Goal: Task Accomplishment & Management: Use online tool/utility

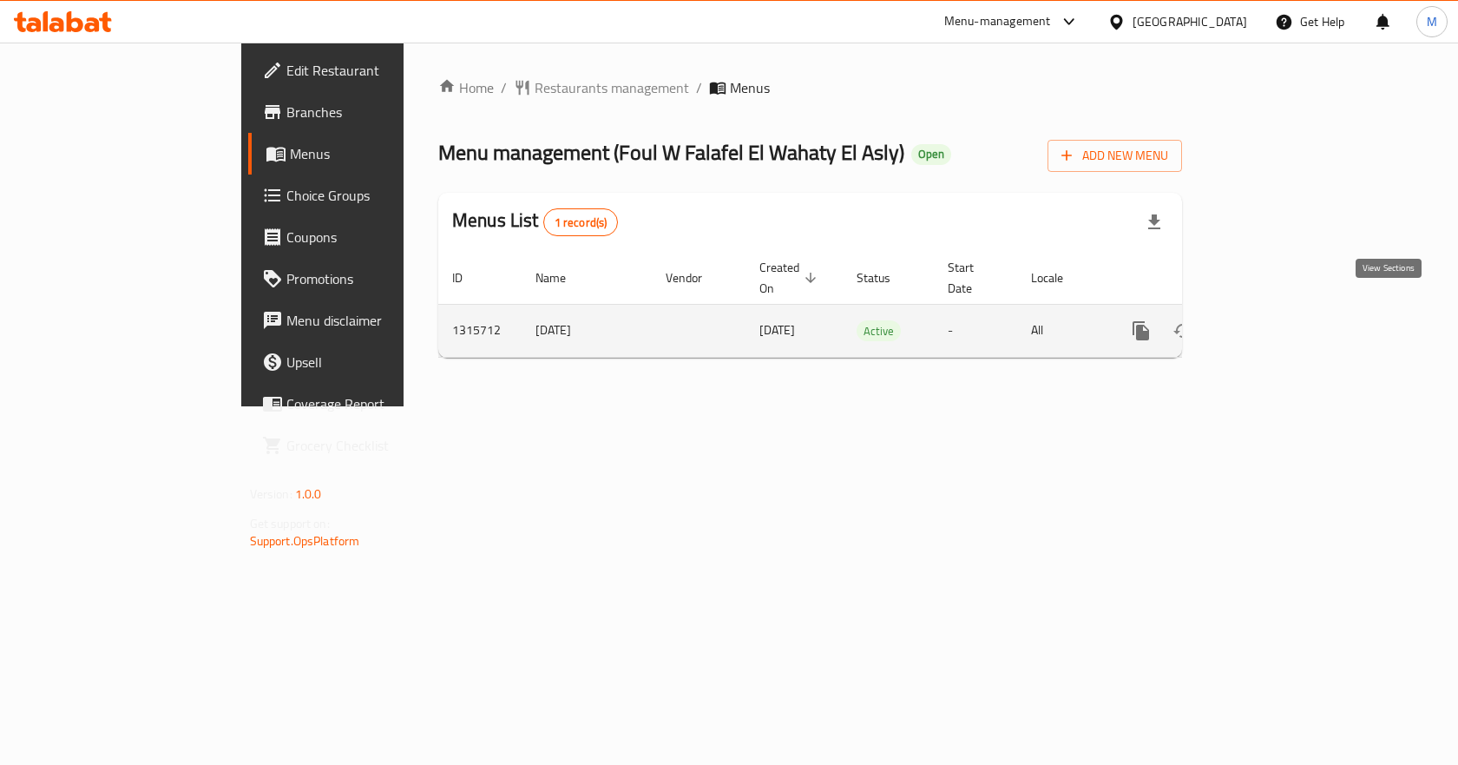
click at [1277, 320] on icon "enhanced table" at bounding box center [1266, 330] width 21 height 21
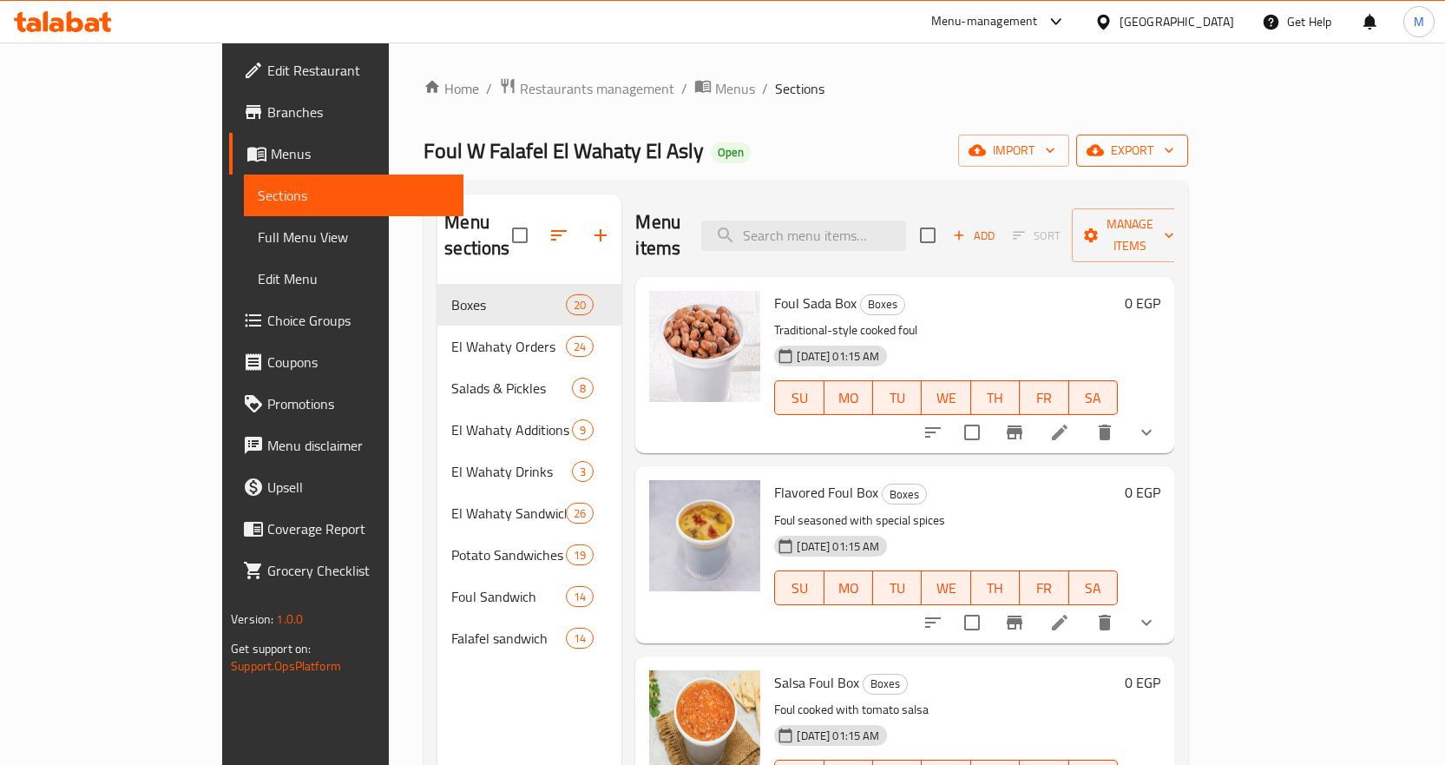
click at [1174, 158] on span "export" at bounding box center [1132, 151] width 84 height 22
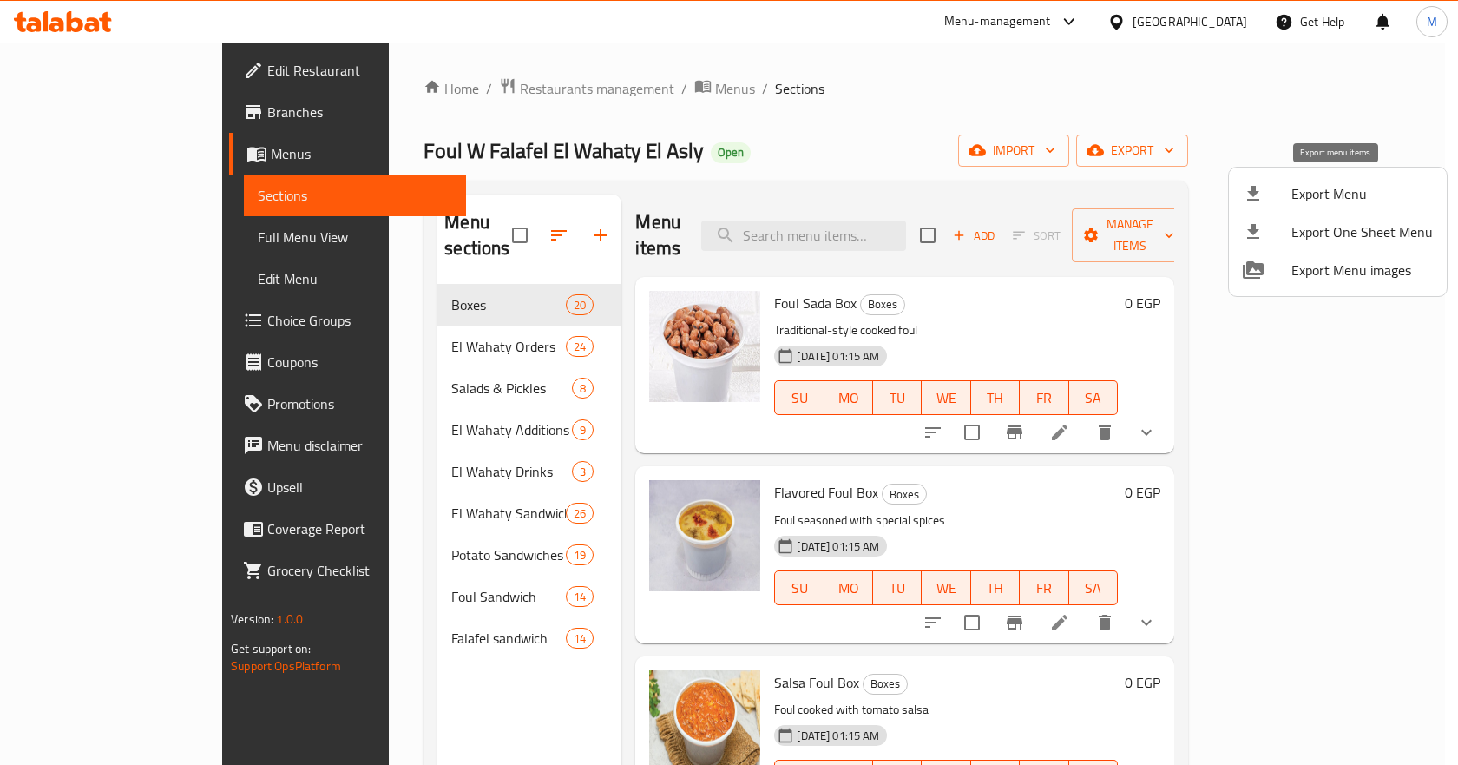
click at [1302, 204] on span "Export Menu" at bounding box center [1361, 193] width 141 height 21
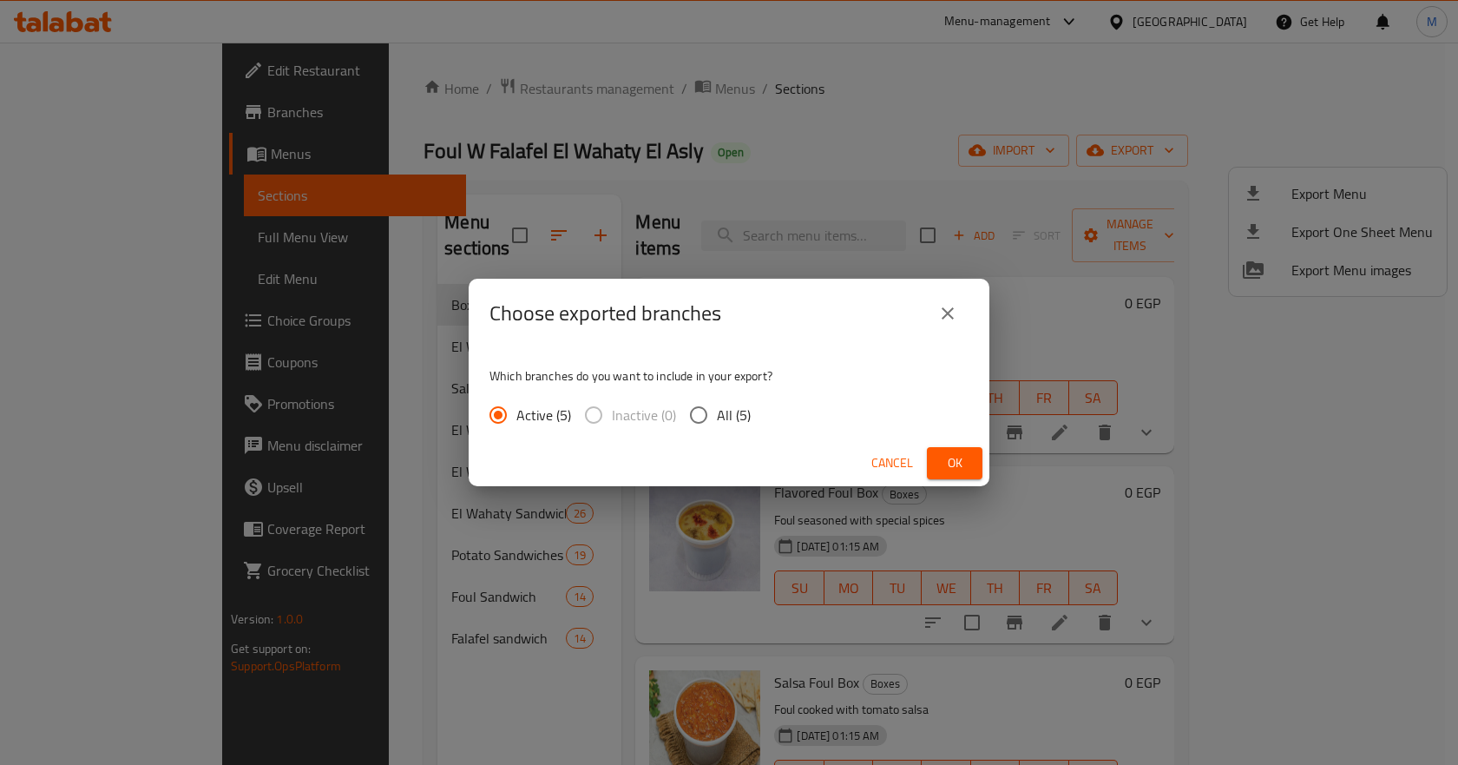
click at [749, 424] on div "Active (5) Inactive (0) All (5)" at bounding box center [626, 415] width 275 height 36
click at [949, 311] on icon "close" at bounding box center [947, 313] width 21 height 21
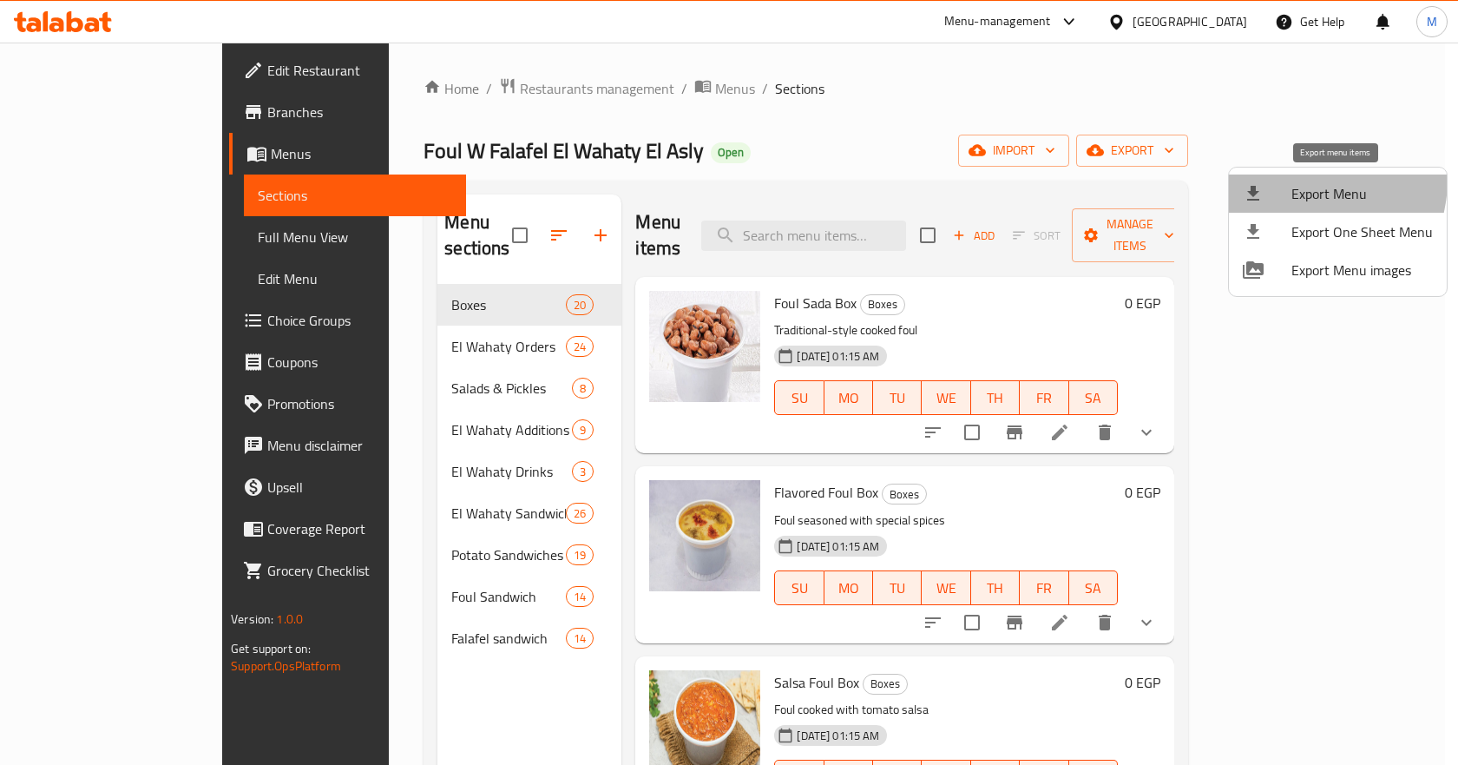
click at [1291, 179] on li "Export Menu" at bounding box center [1338, 193] width 218 height 38
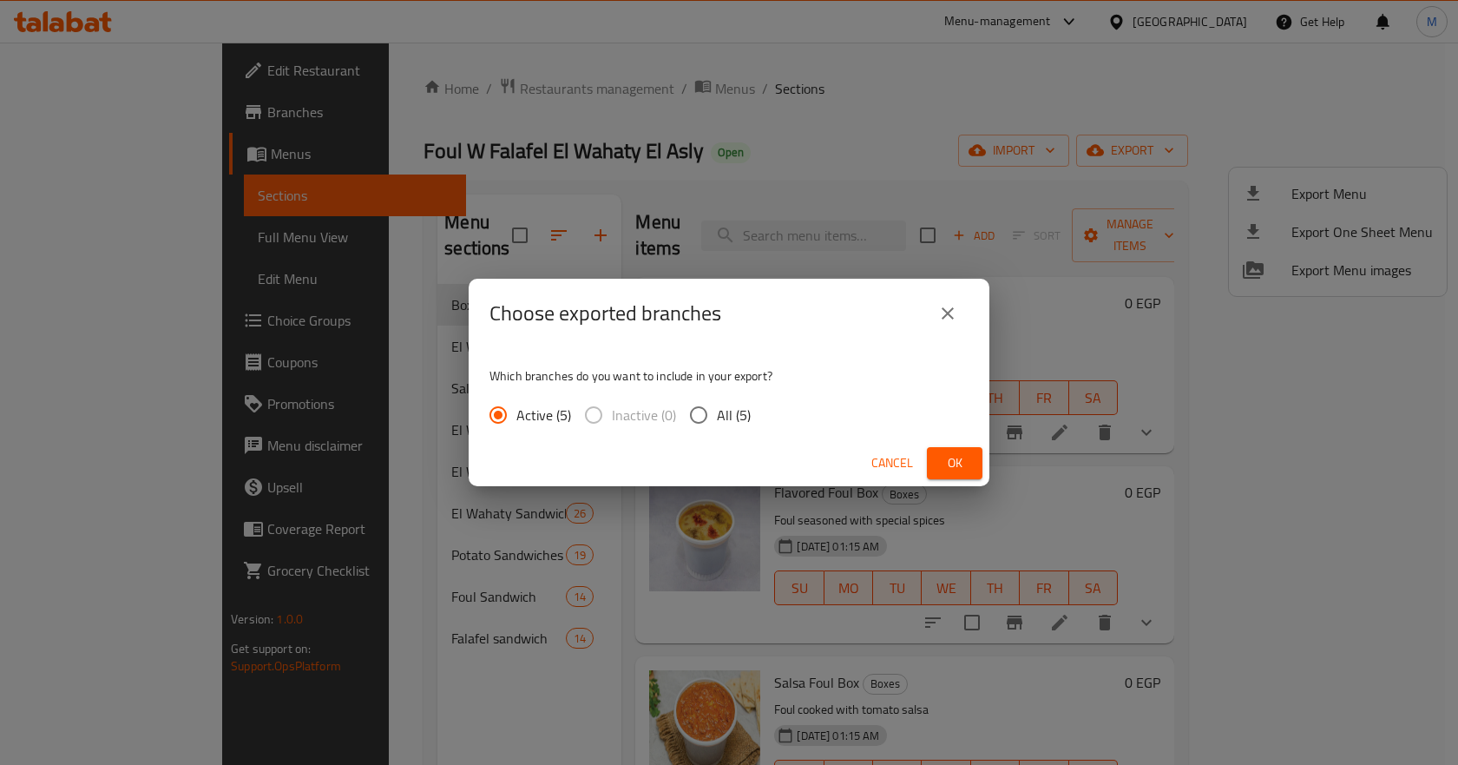
click at [698, 419] on input "All (5)" at bounding box center [698, 415] width 36 height 36
radio input "true"
click at [959, 456] on span "Ok" at bounding box center [955, 463] width 28 height 22
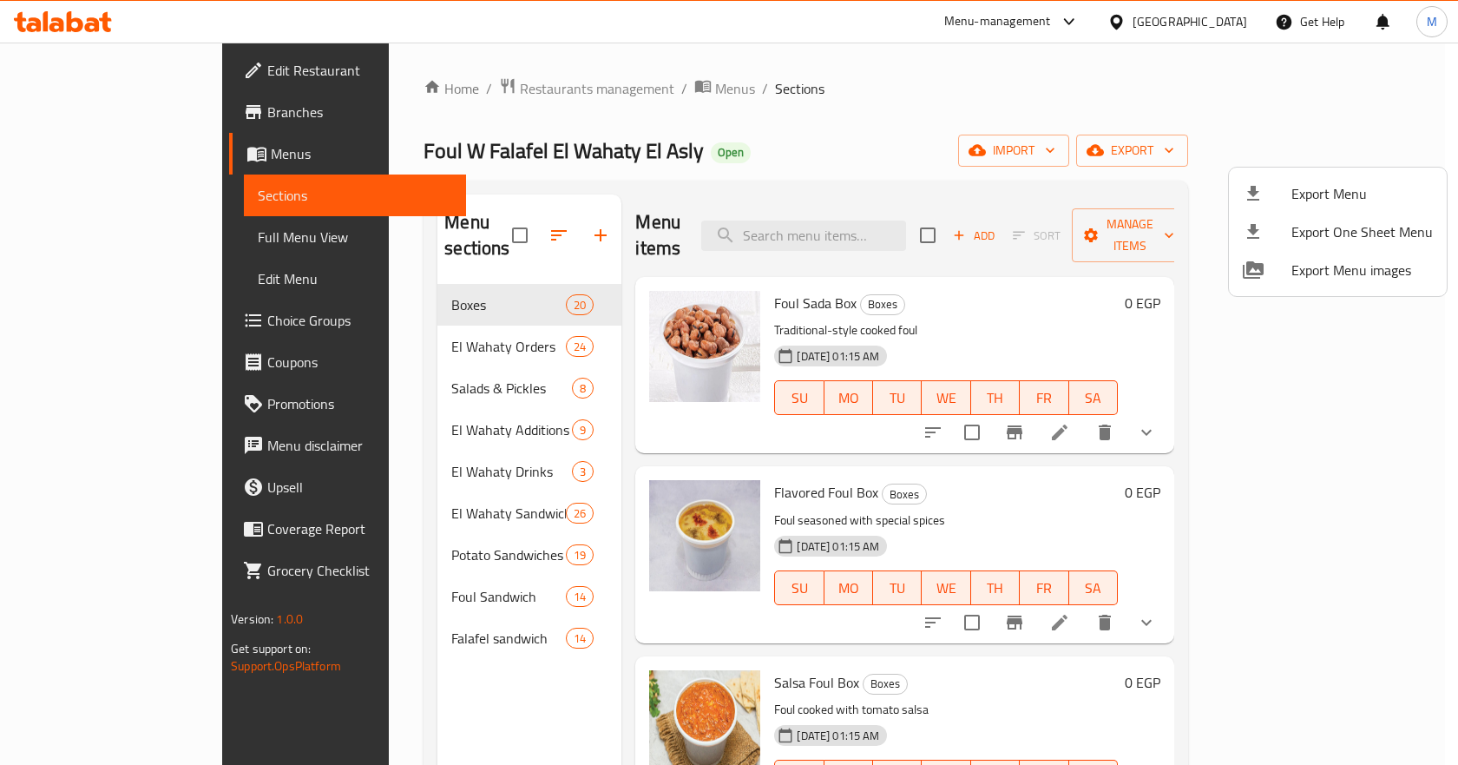
click at [1228, 28] on div at bounding box center [729, 382] width 1458 height 765
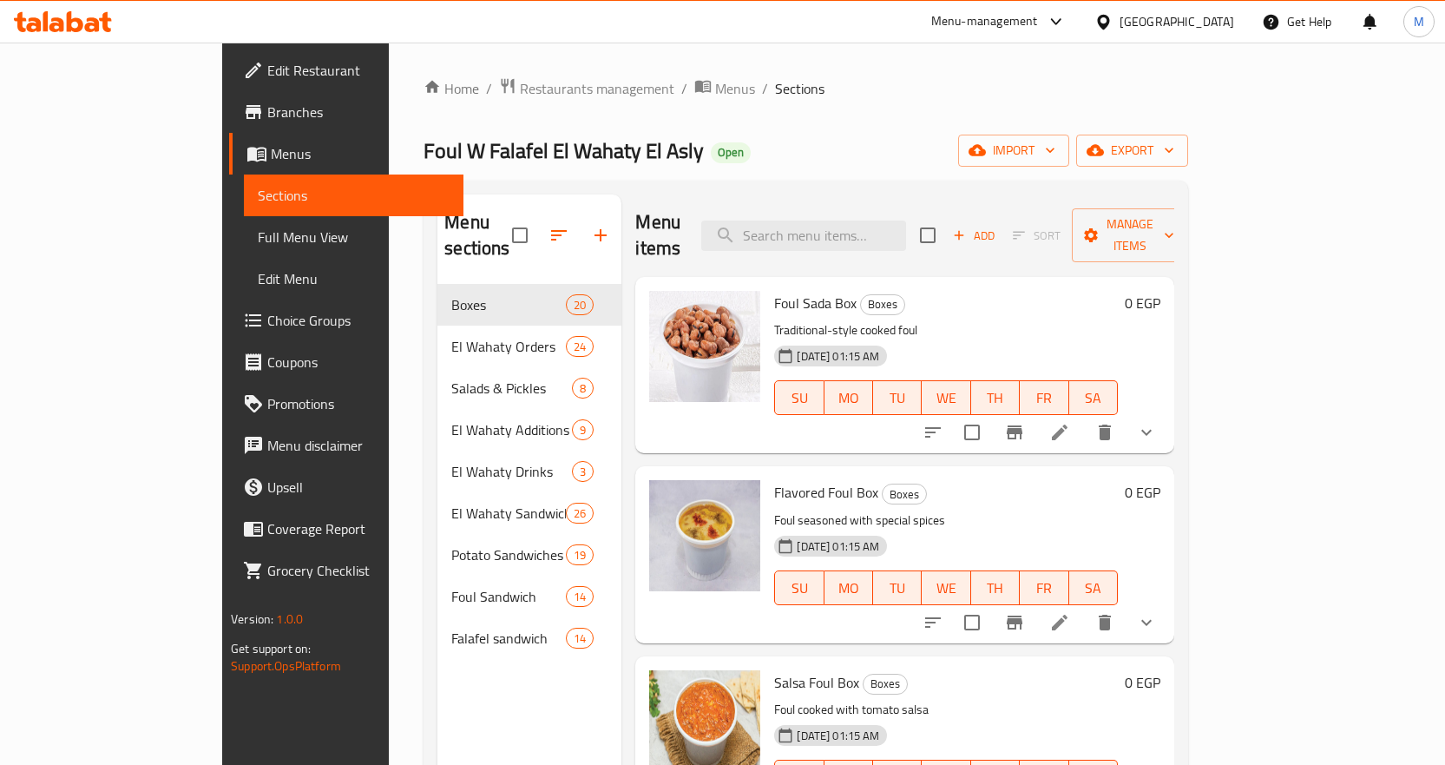
click at [1228, 28] on div "[GEOGRAPHIC_DATA]" at bounding box center [1177, 21] width 115 height 19
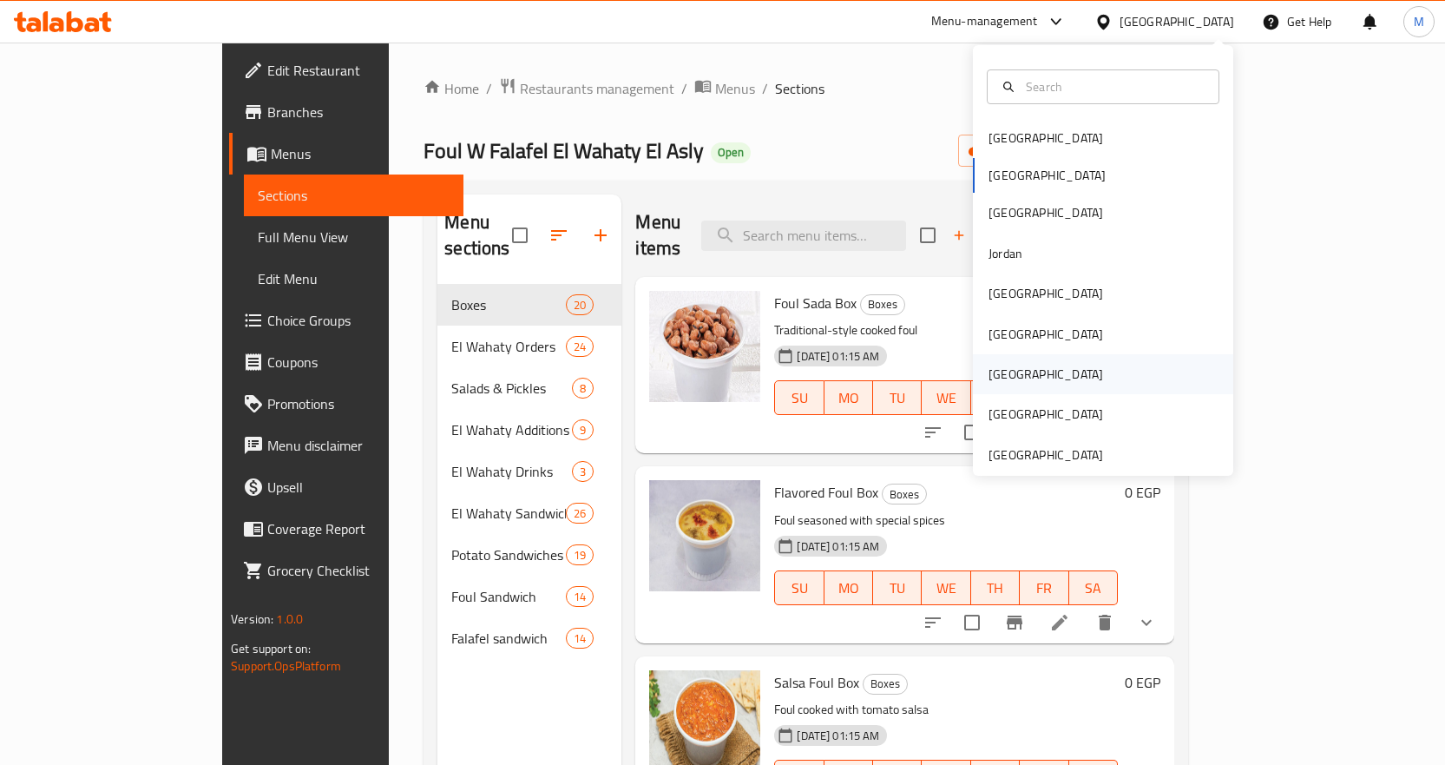
click at [1030, 371] on div "Qatar" at bounding box center [1103, 374] width 260 height 40
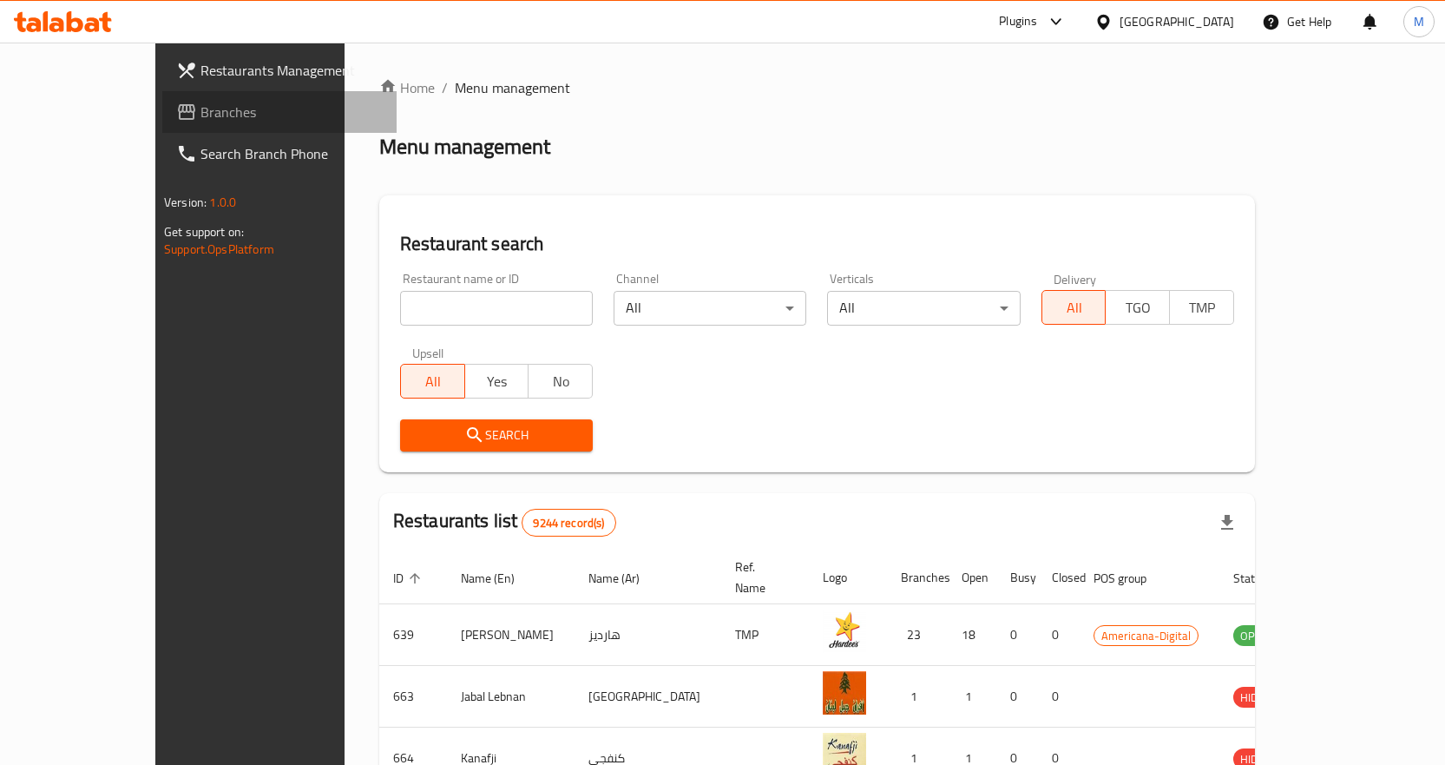
click at [200, 106] on span "Branches" at bounding box center [291, 112] width 182 height 21
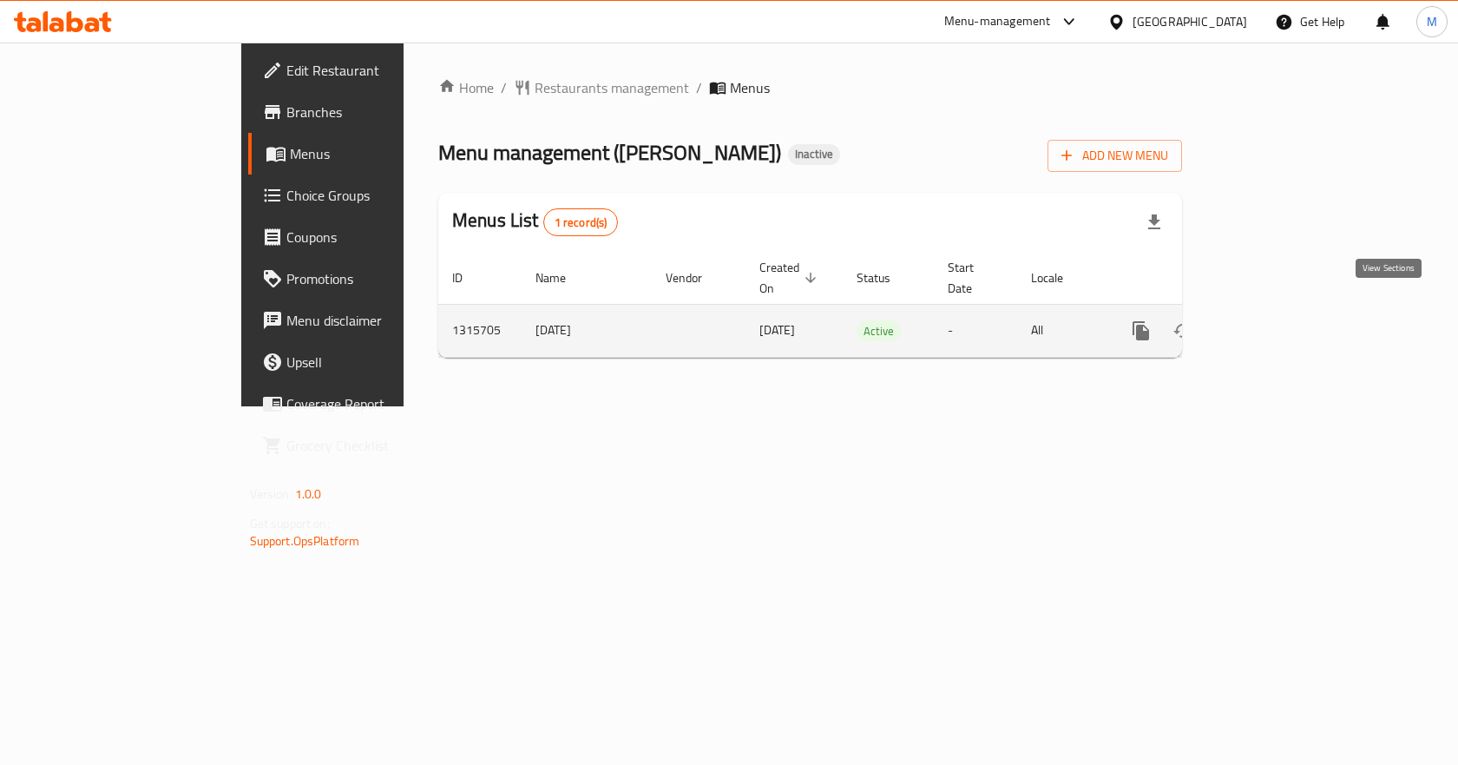
click at [1277, 320] on icon "enhanced table" at bounding box center [1266, 330] width 21 height 21
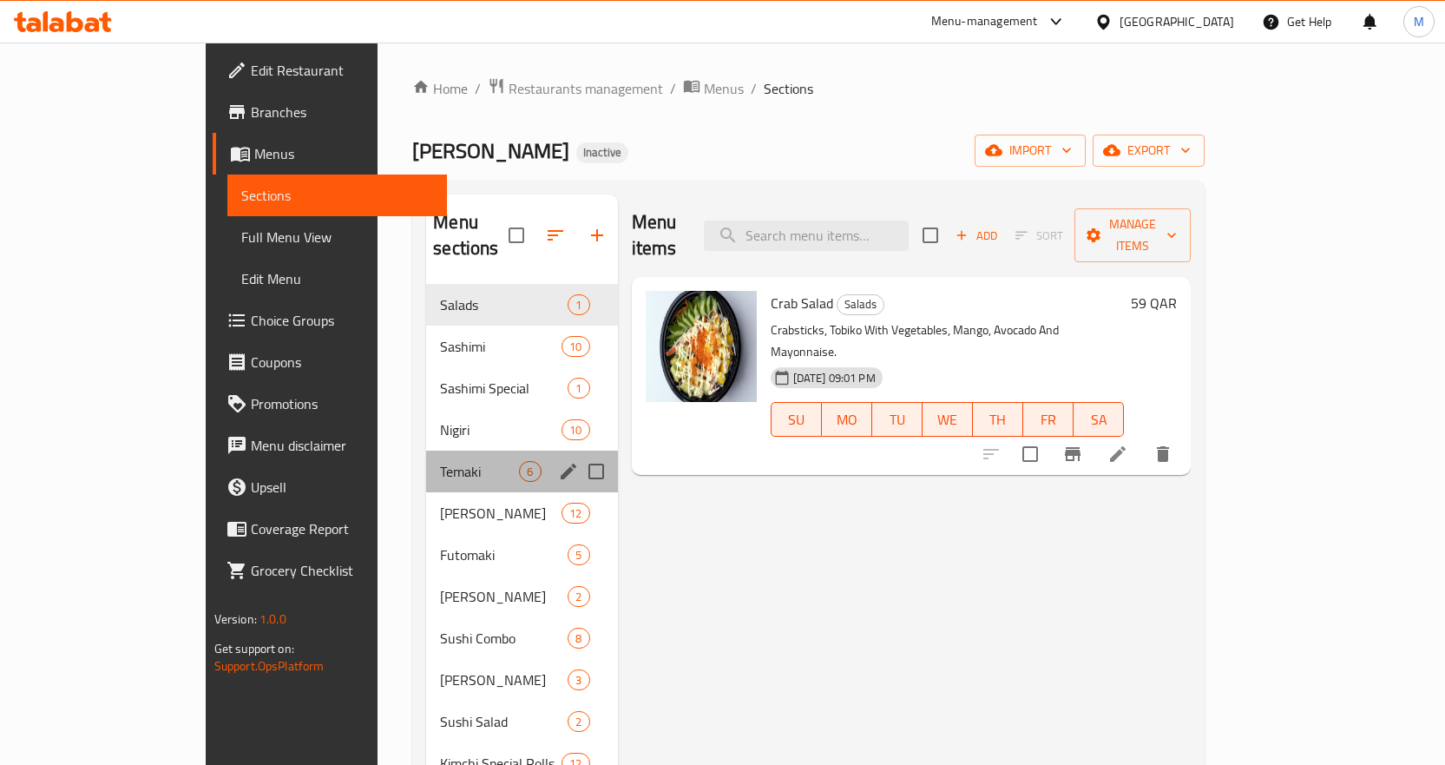
click at [426, 450] on div "Temaki 6" at bounding box center [521, 471] width 191 height 42
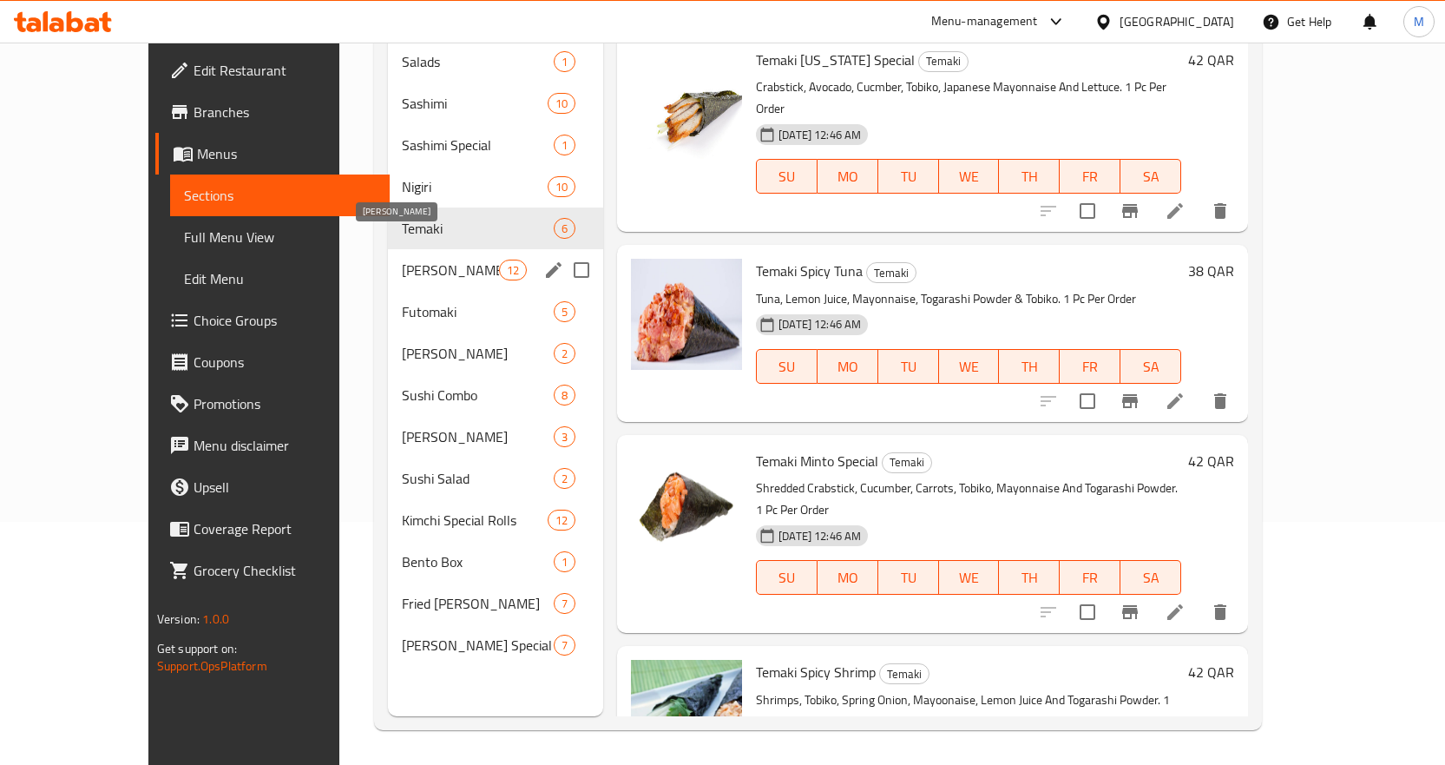
click at [409, 259] on span "Hoso Maki" at bounding box center [450, 269] width 96 height 21
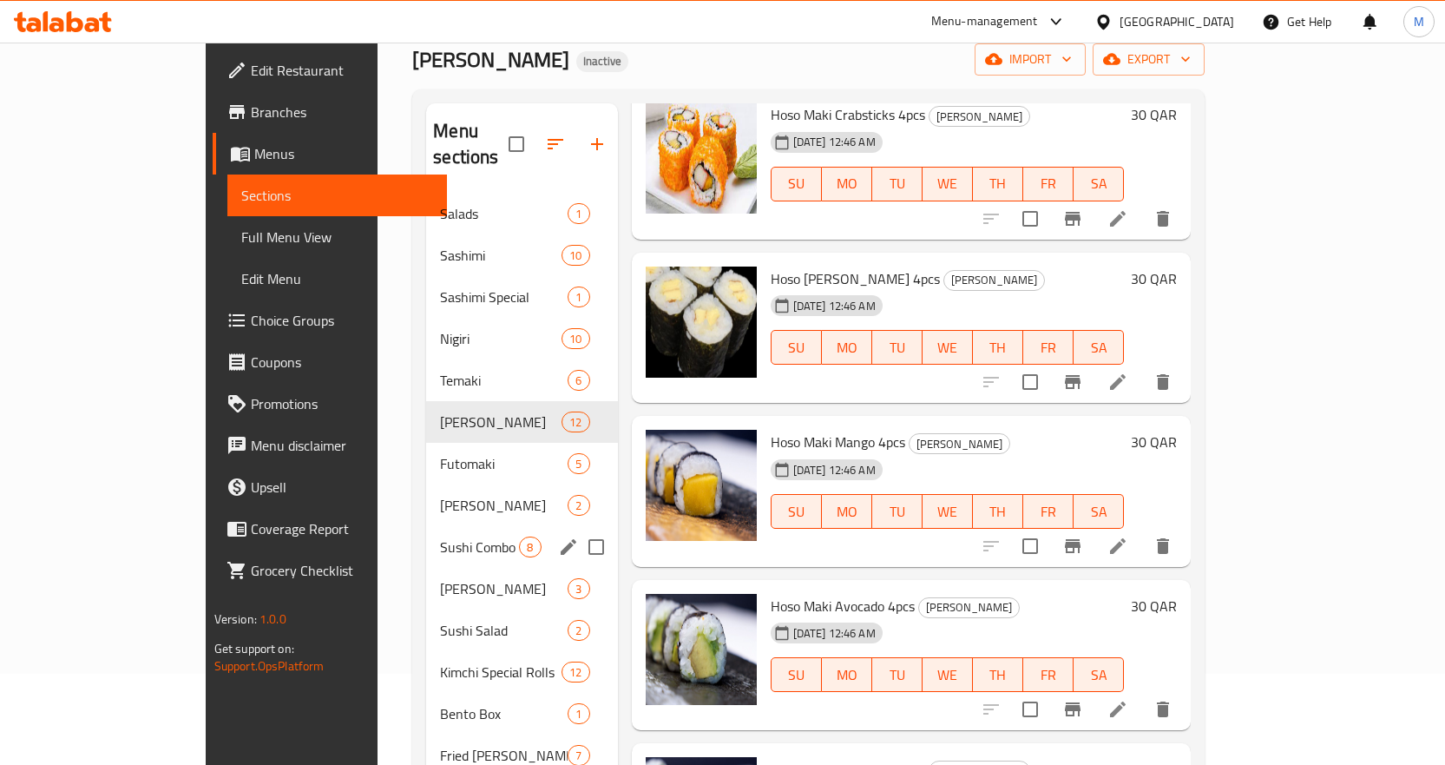
scroll to position [69, 0]
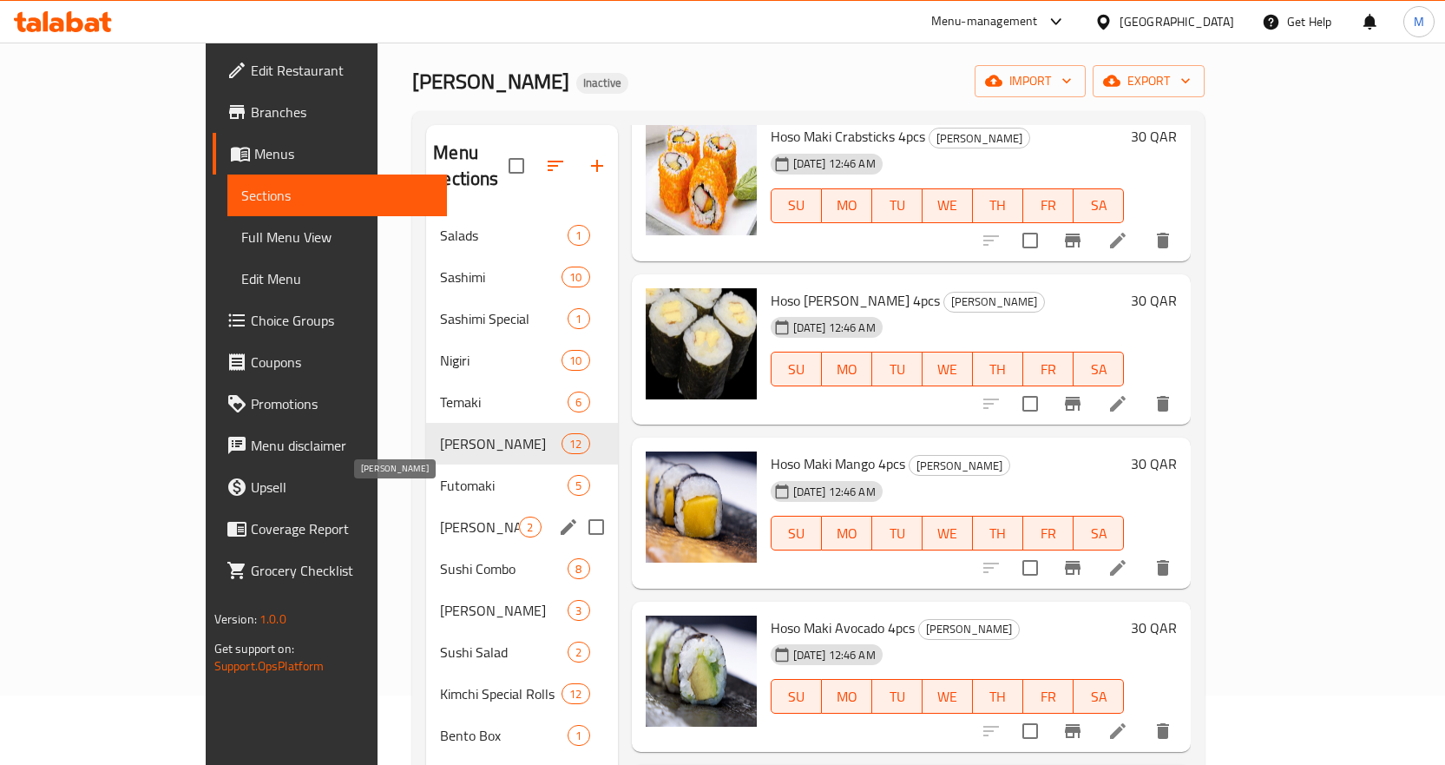
click at [440, 516] on span "Gunkan Maki" at bounding box center [479, 526] width 79 height 21
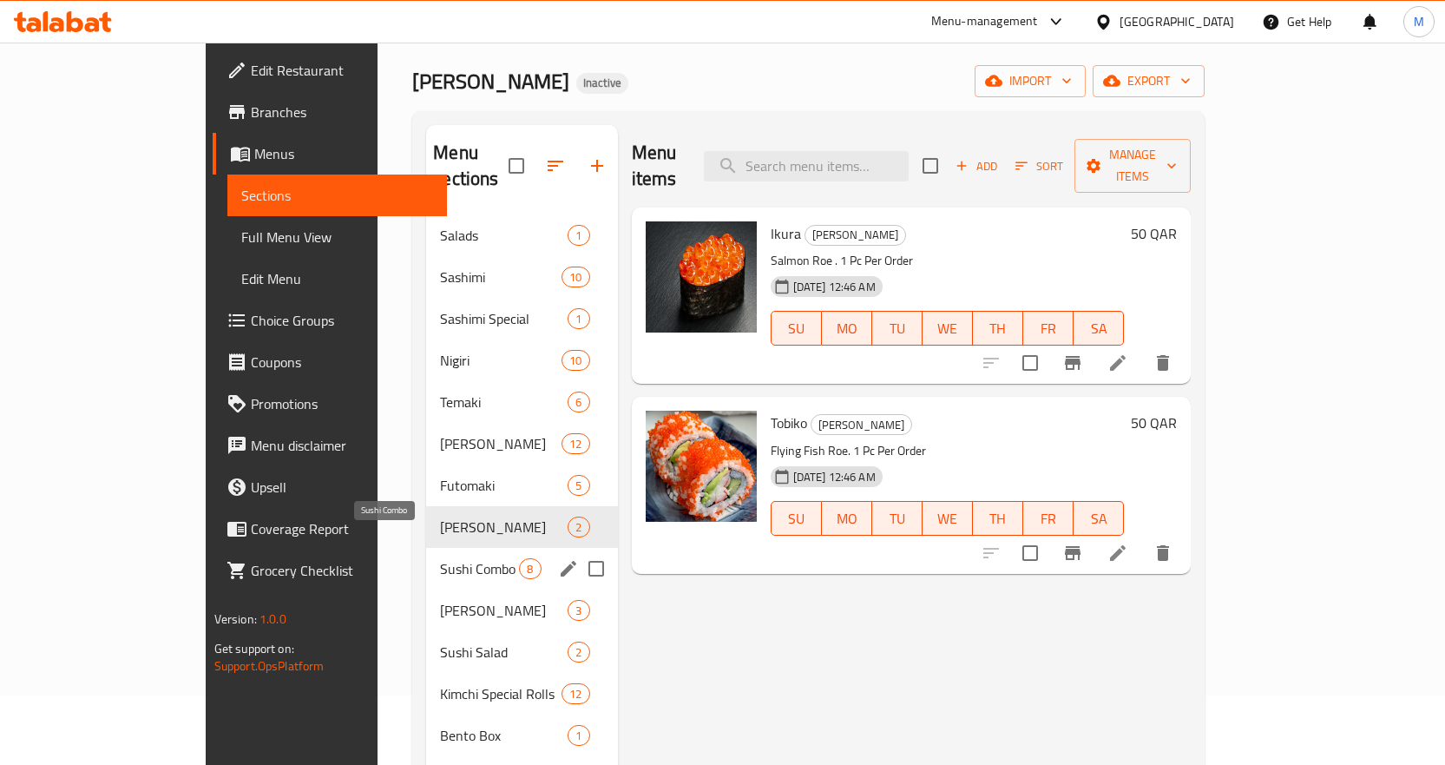
click at [440, 558] on span "Sushi Combo" at bounding box center [479, 568] width 79 height 21
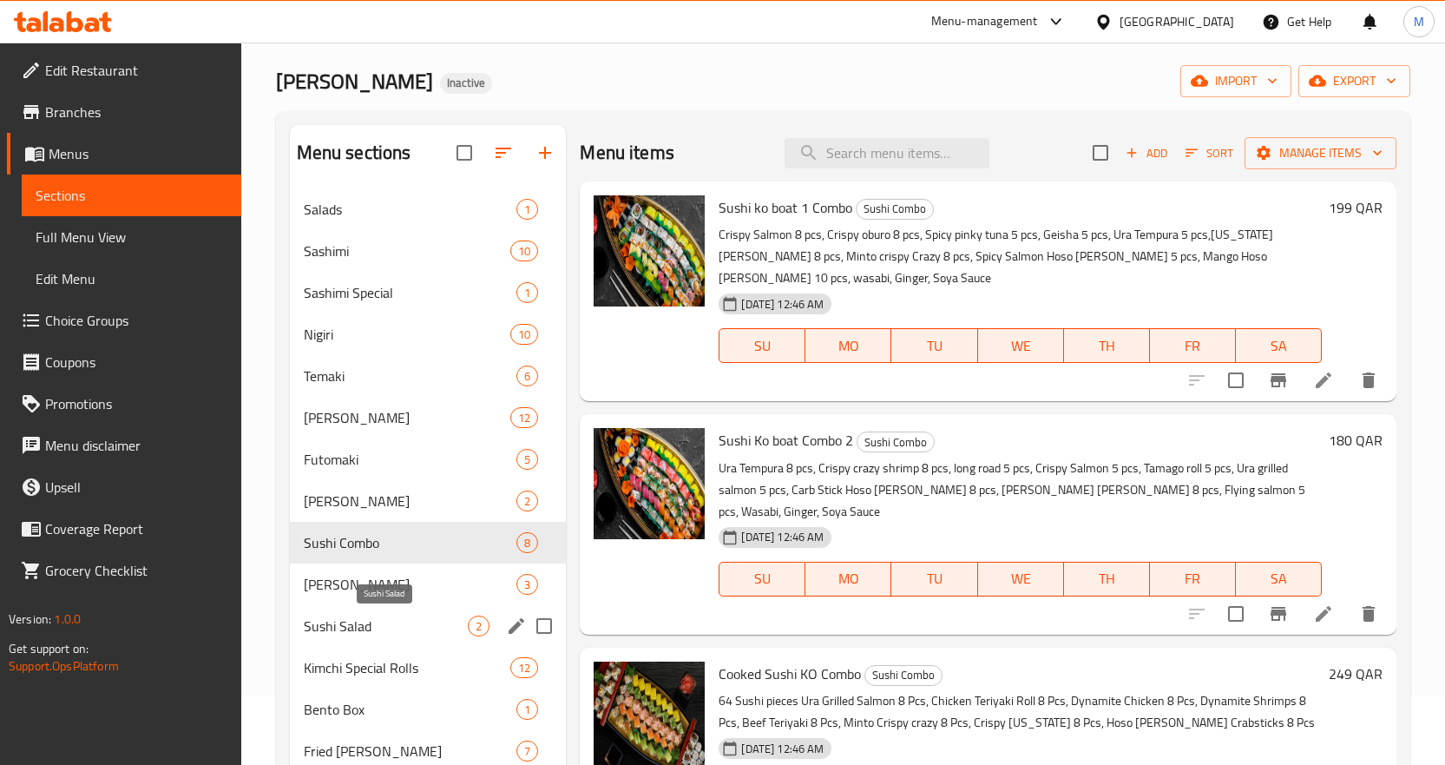
click at [399, 633] on span "Sushi Salad" at bounding box center [386, 625] width 165 height 21
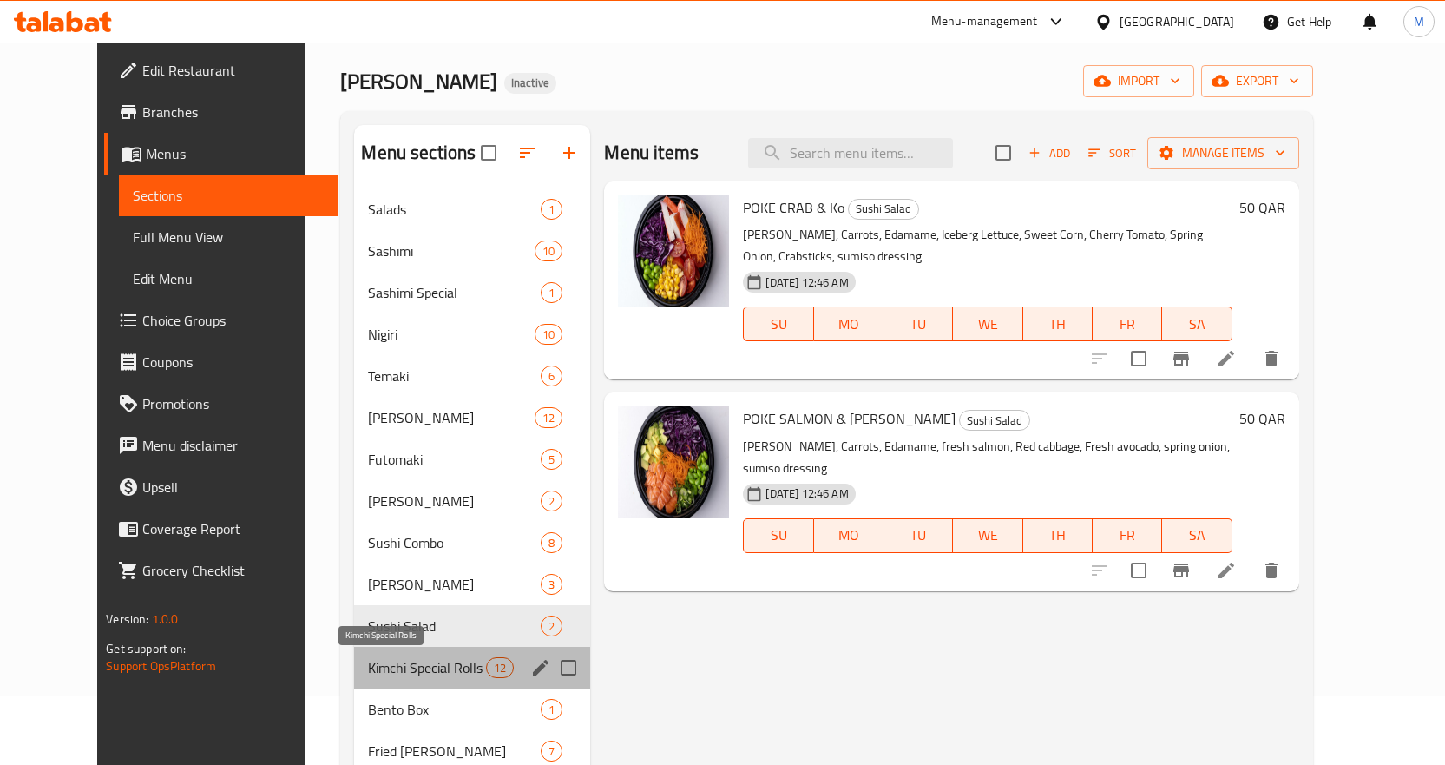
click at [395, 657] on span "Kimchi Special Rolls" at bounding box center [427, 667] width 118 height 21
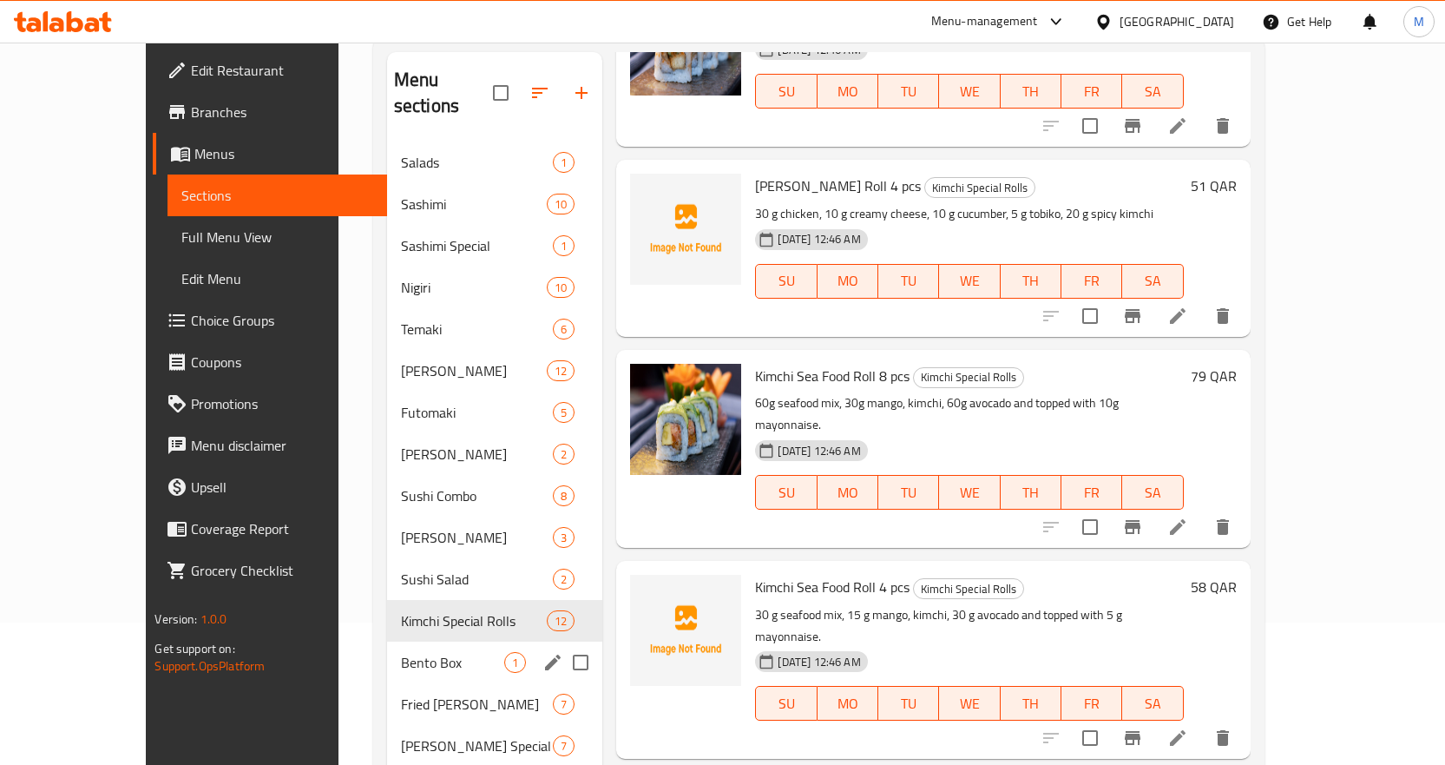
scroll to position [243, 0]
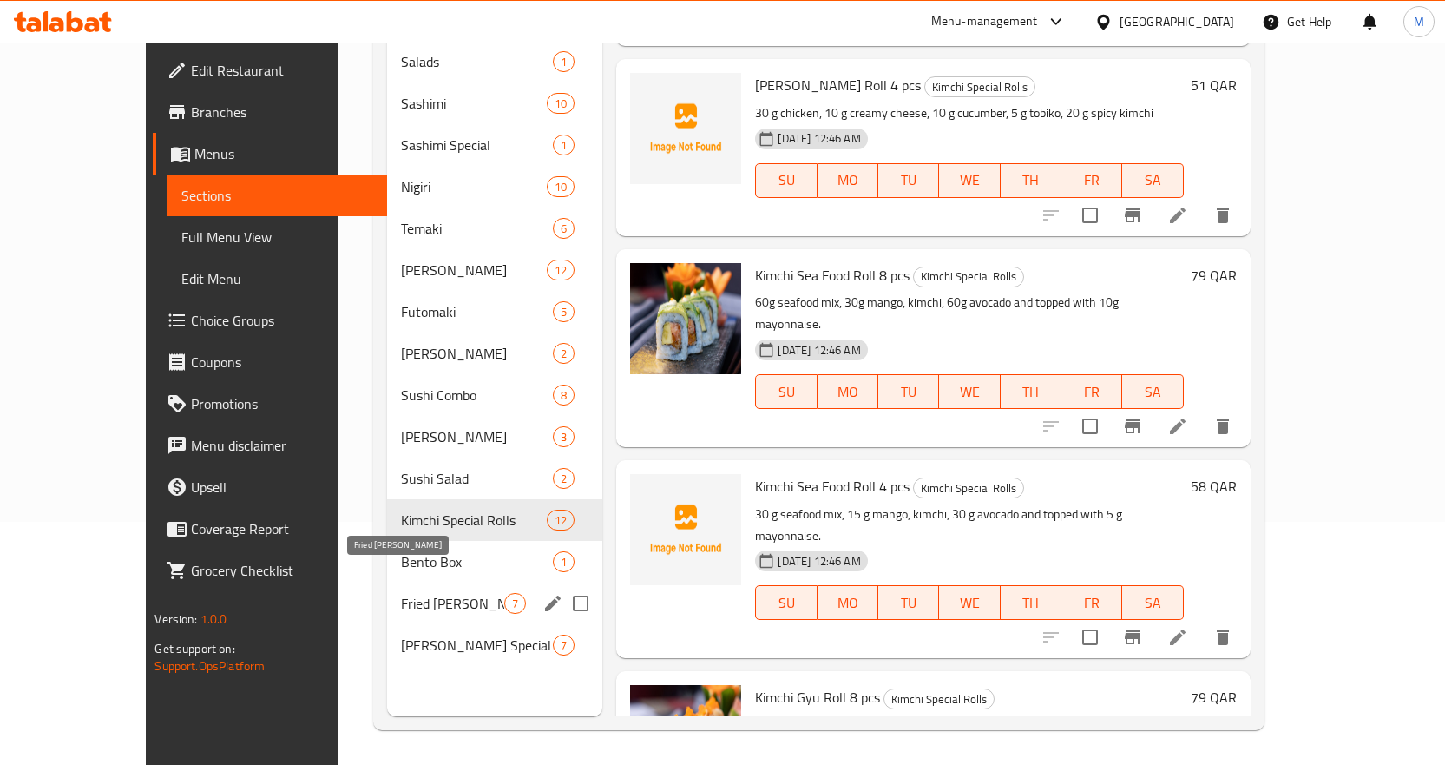
click at [410, 593] on span "Fried Sushi Maki" at bounding box center [453, 603] width 104 height 21
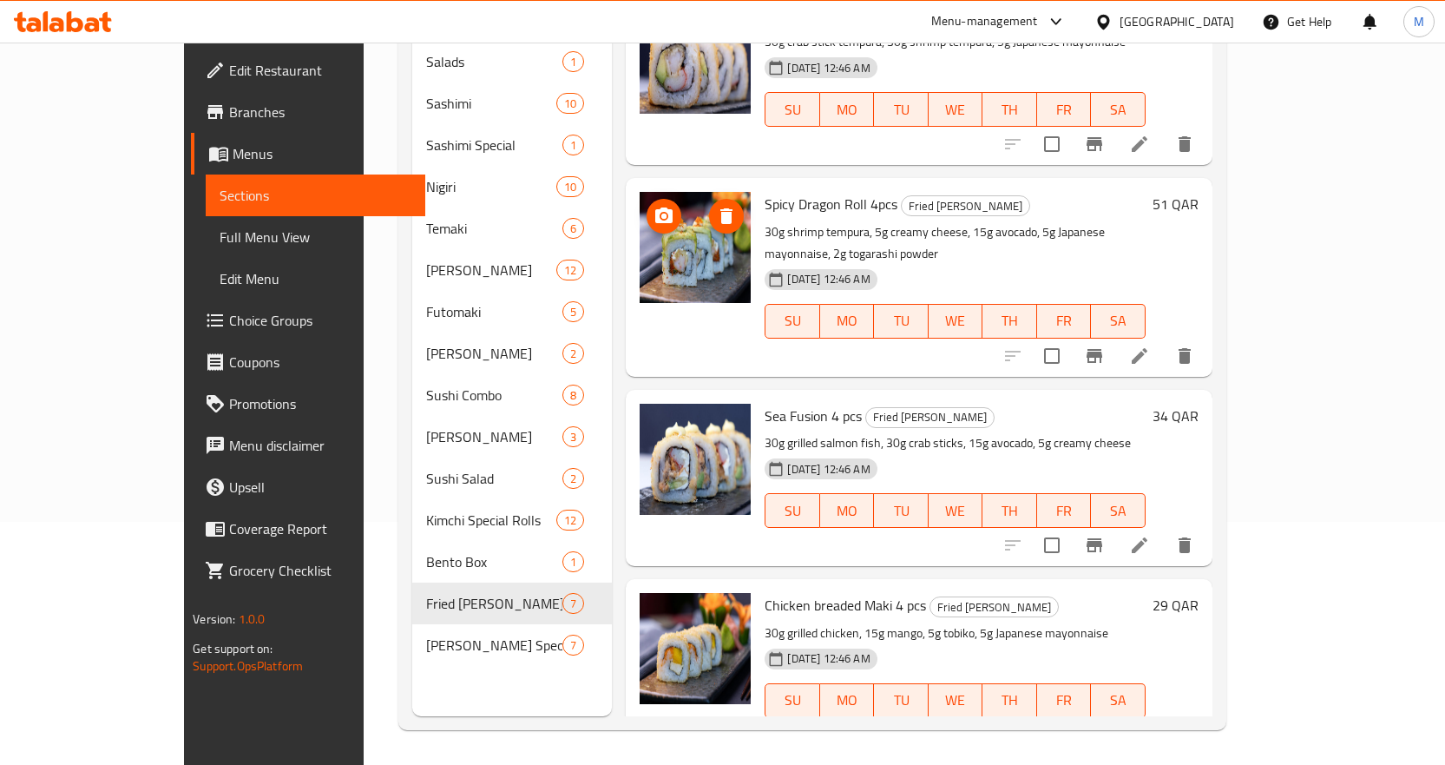
scroll to position [345, 0]
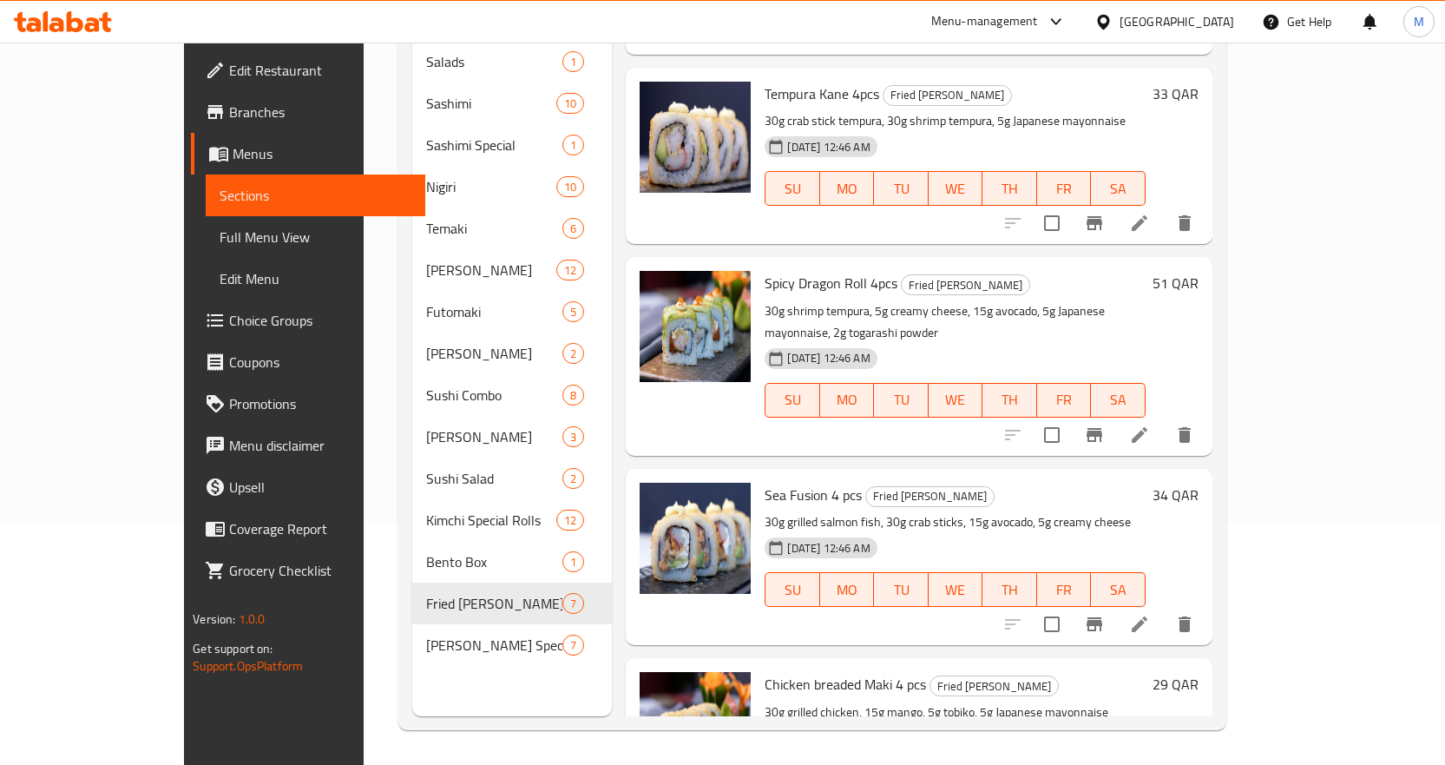
click at [1207, 18] on div "Qatar" at bounding box center [1177, 21] width 115 height 19
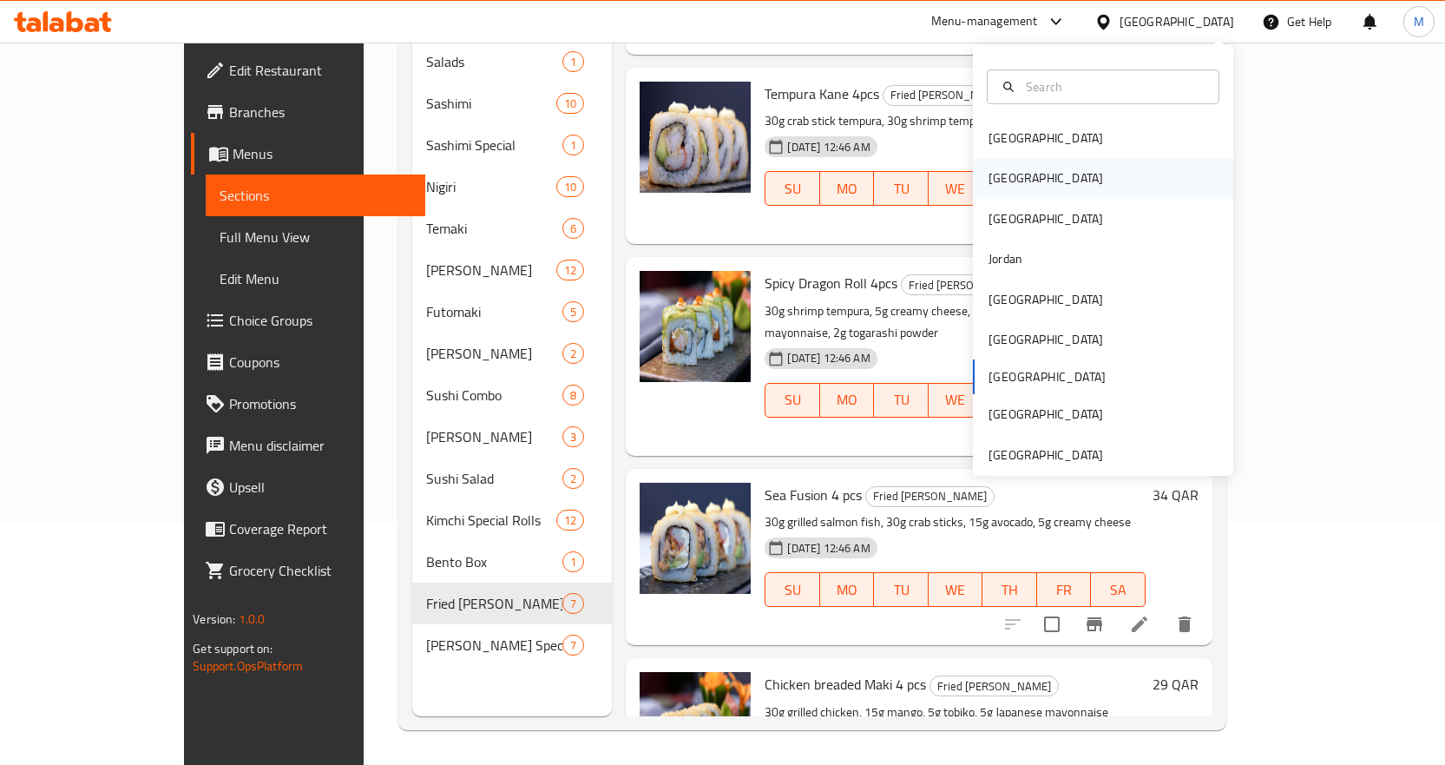
click at [1018, 180] on div "[GEOGRAPHIC_DATA]" at bounding box center [1046, 178] width 142 height 40
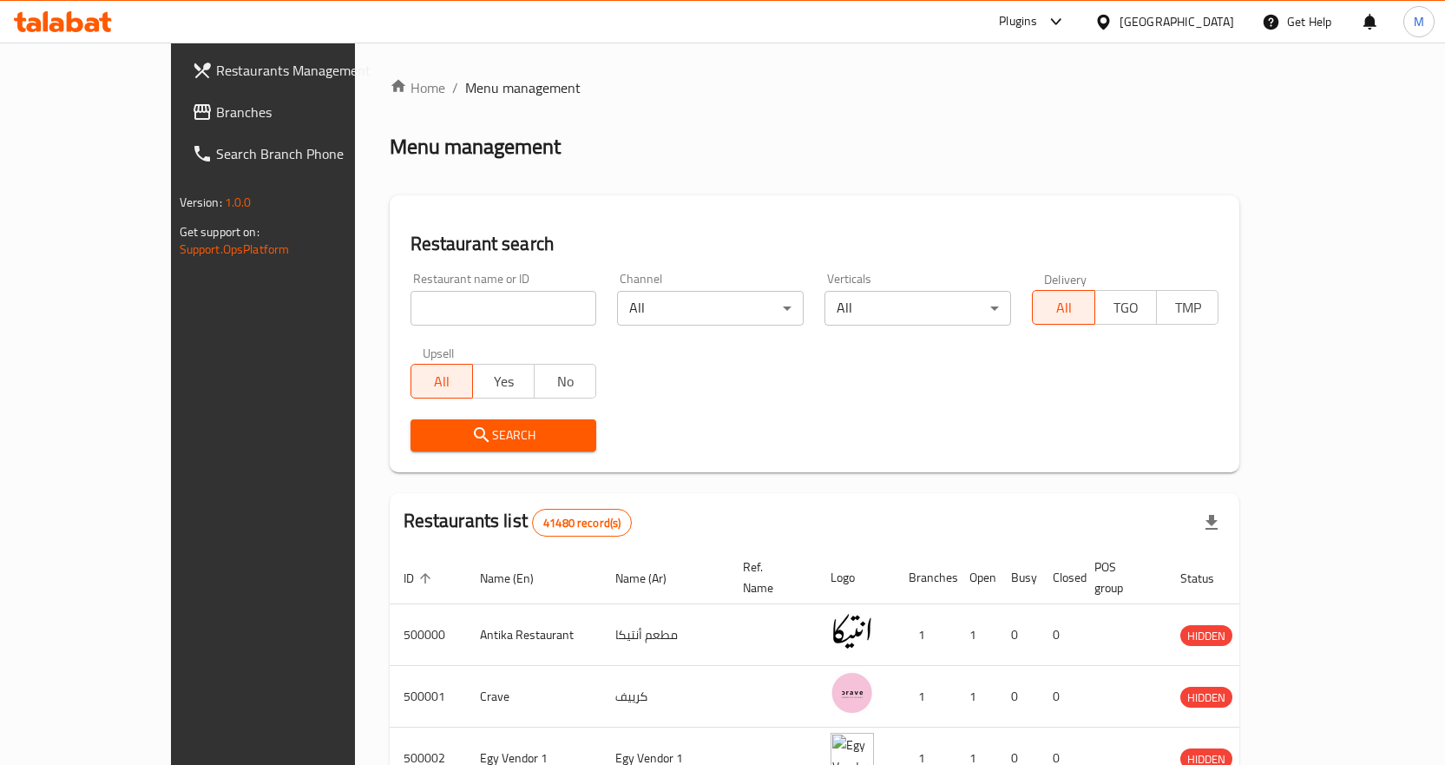
click at [216, 109] on span "Branches" at bounding box center [307, 112] width 182 height 21
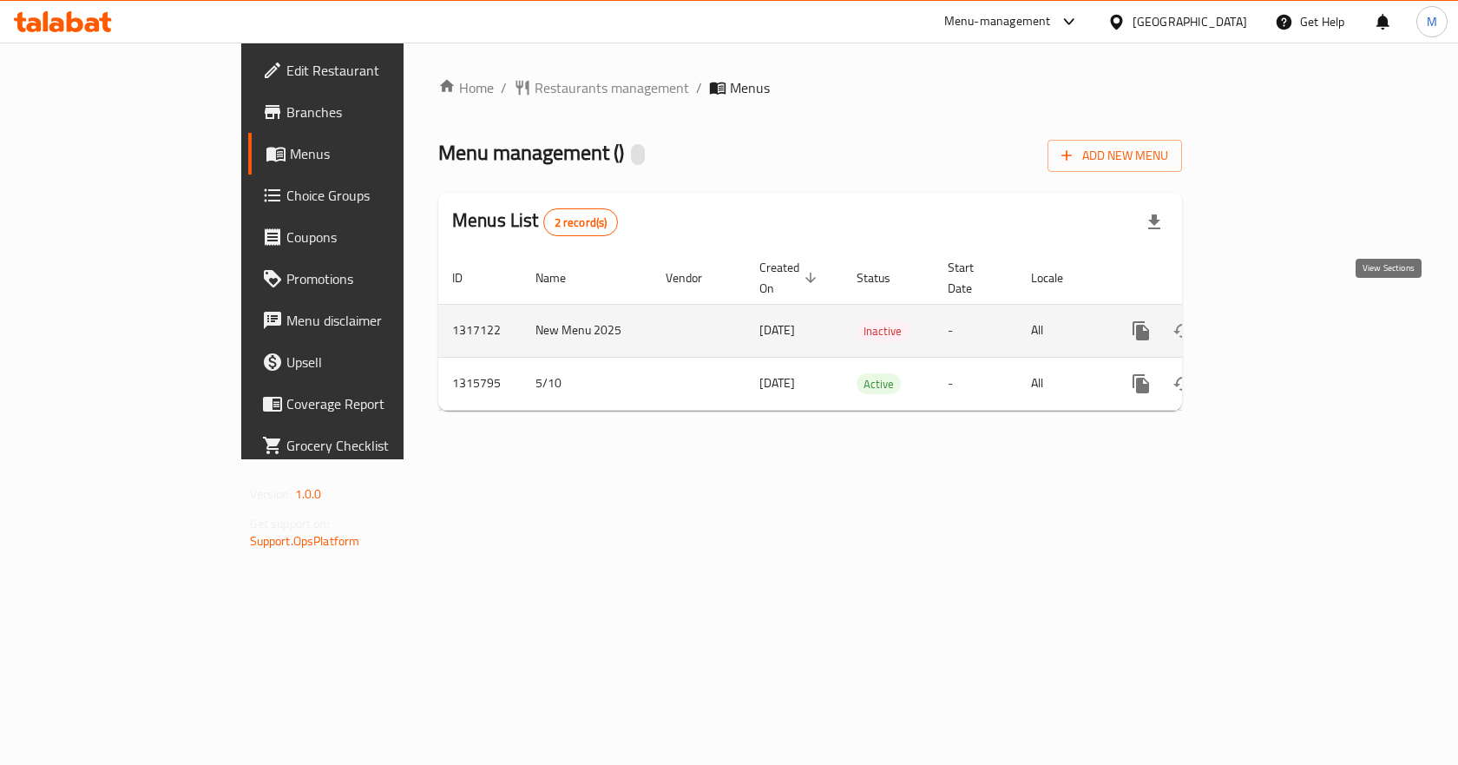
click at [1277, 320] on icon "enhanced table" at bounding box center [1266, 330] width 21 height 21
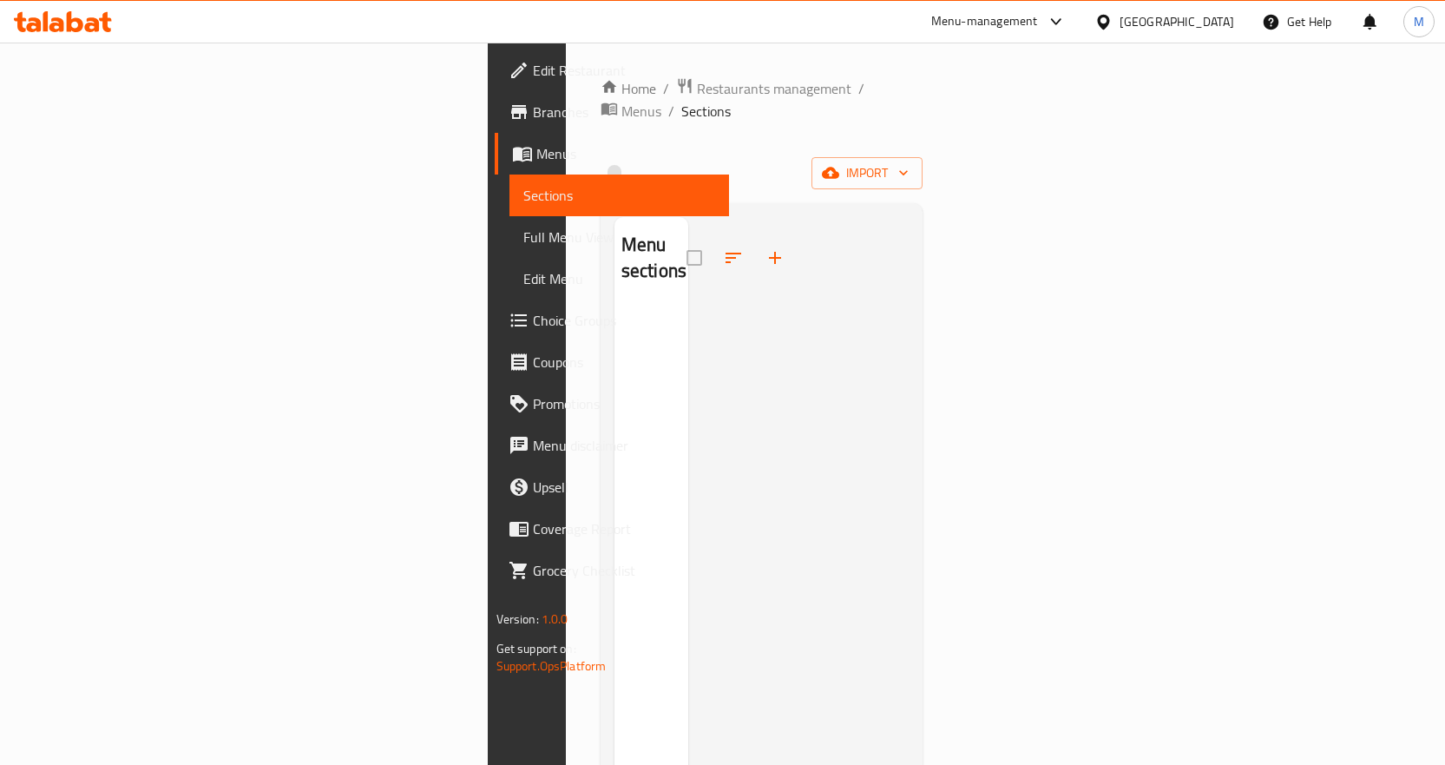
click at [536, 162] on span "Menus" at bounding box center [625, 153] width 179 height 21
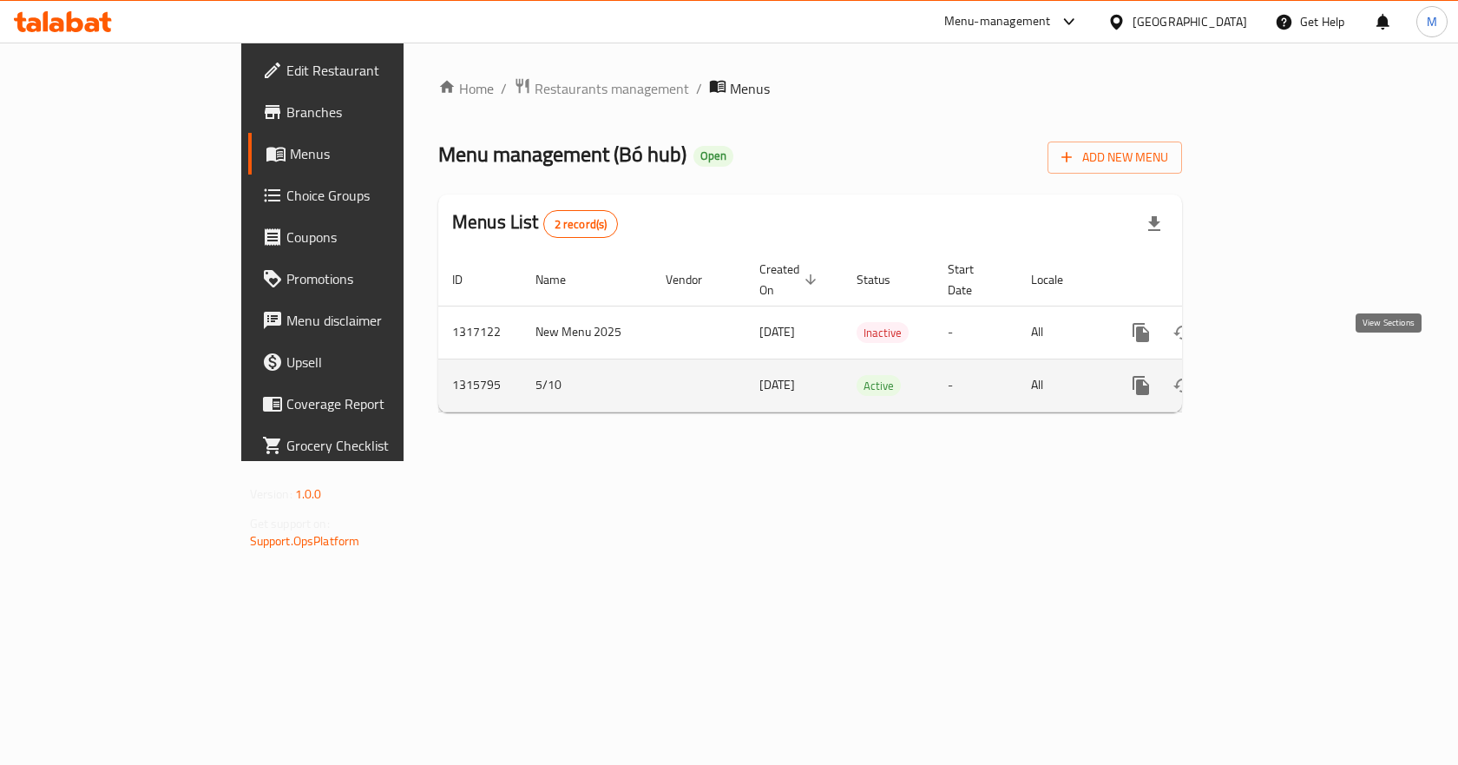
click at [1277, 375] on icon "enhanced table" at bounding box center [1266, 385] width 21 height 21
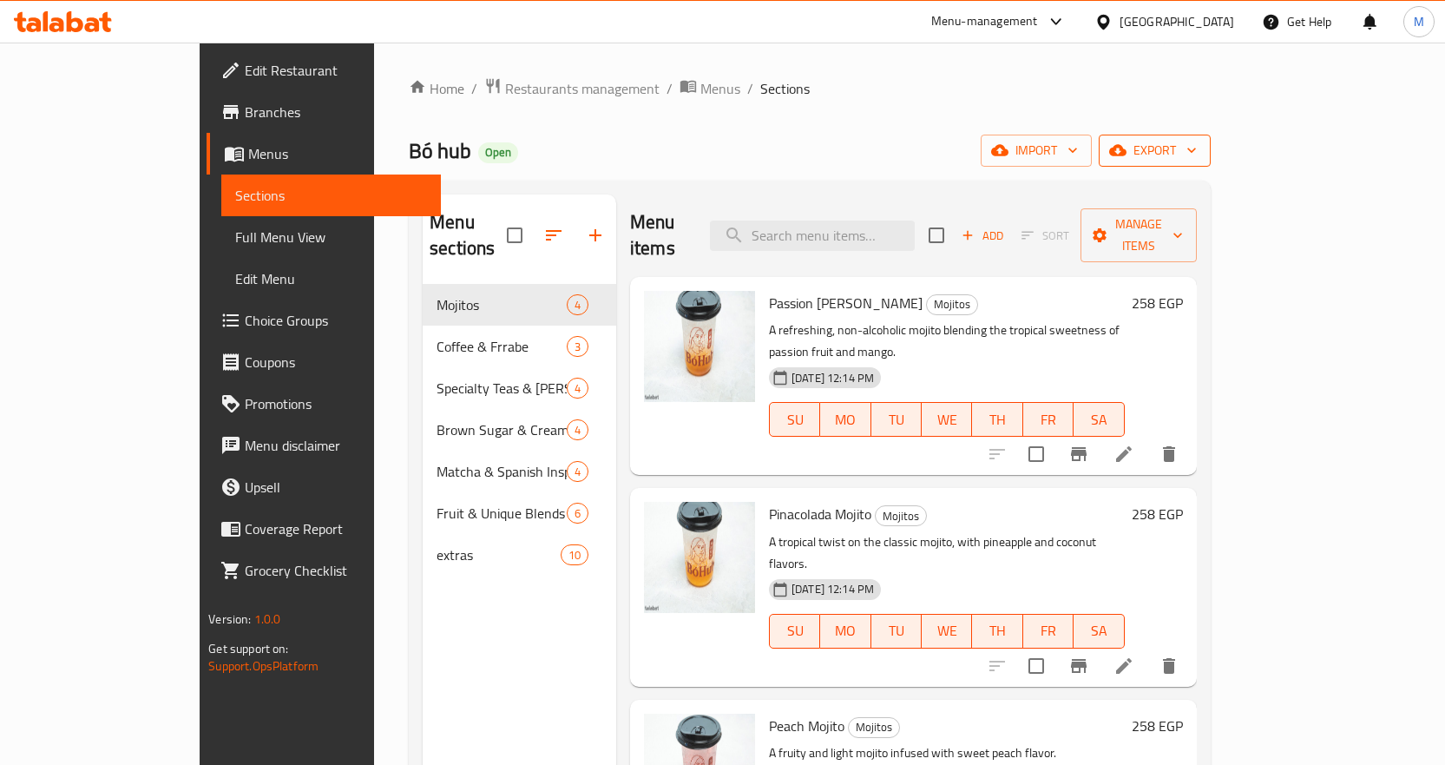
click at [1197, 148] on span "export" at bounding box center [1155, 151] width 84 height 22
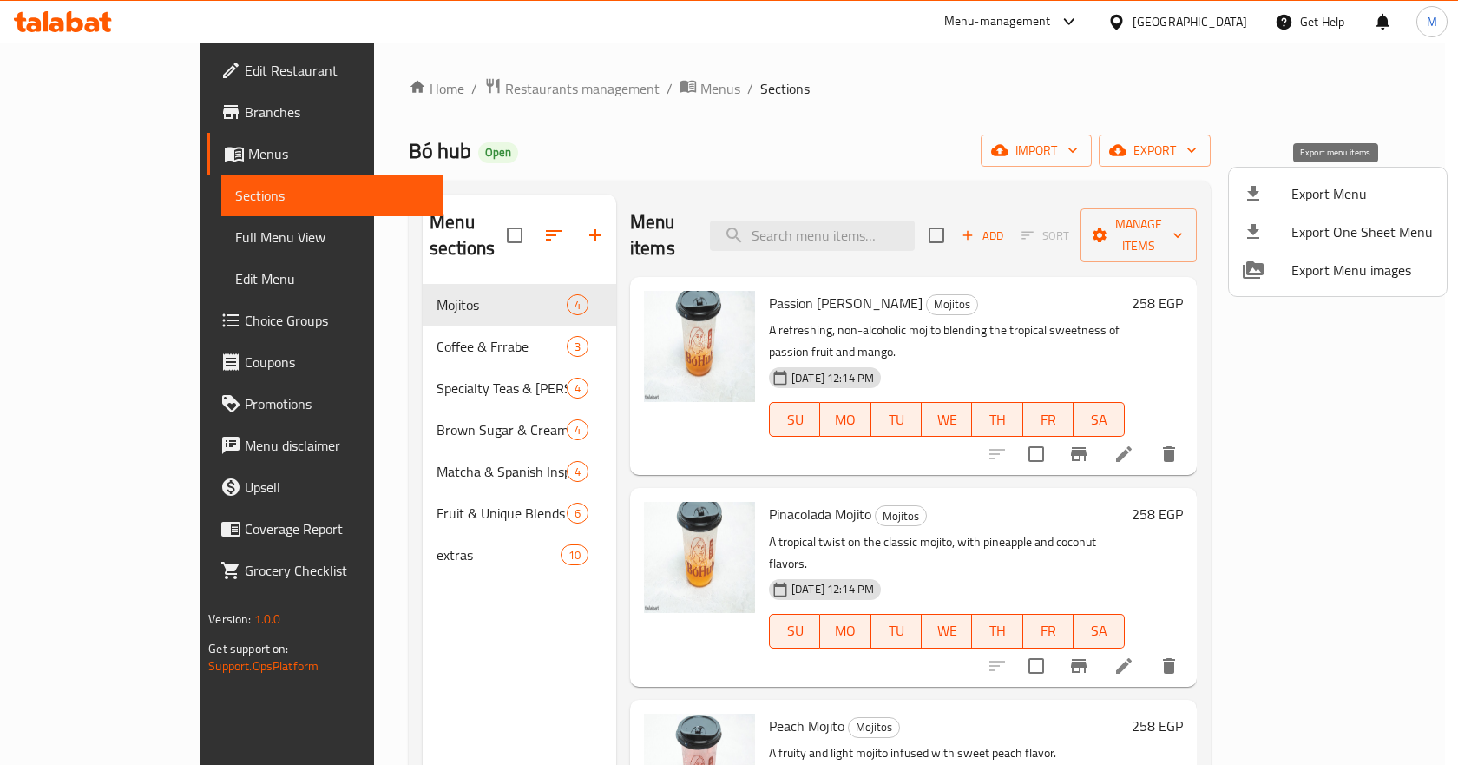
click at [1323, 183] on span "Export Menu" at bounding box center [1361, 193] width 141 height 21
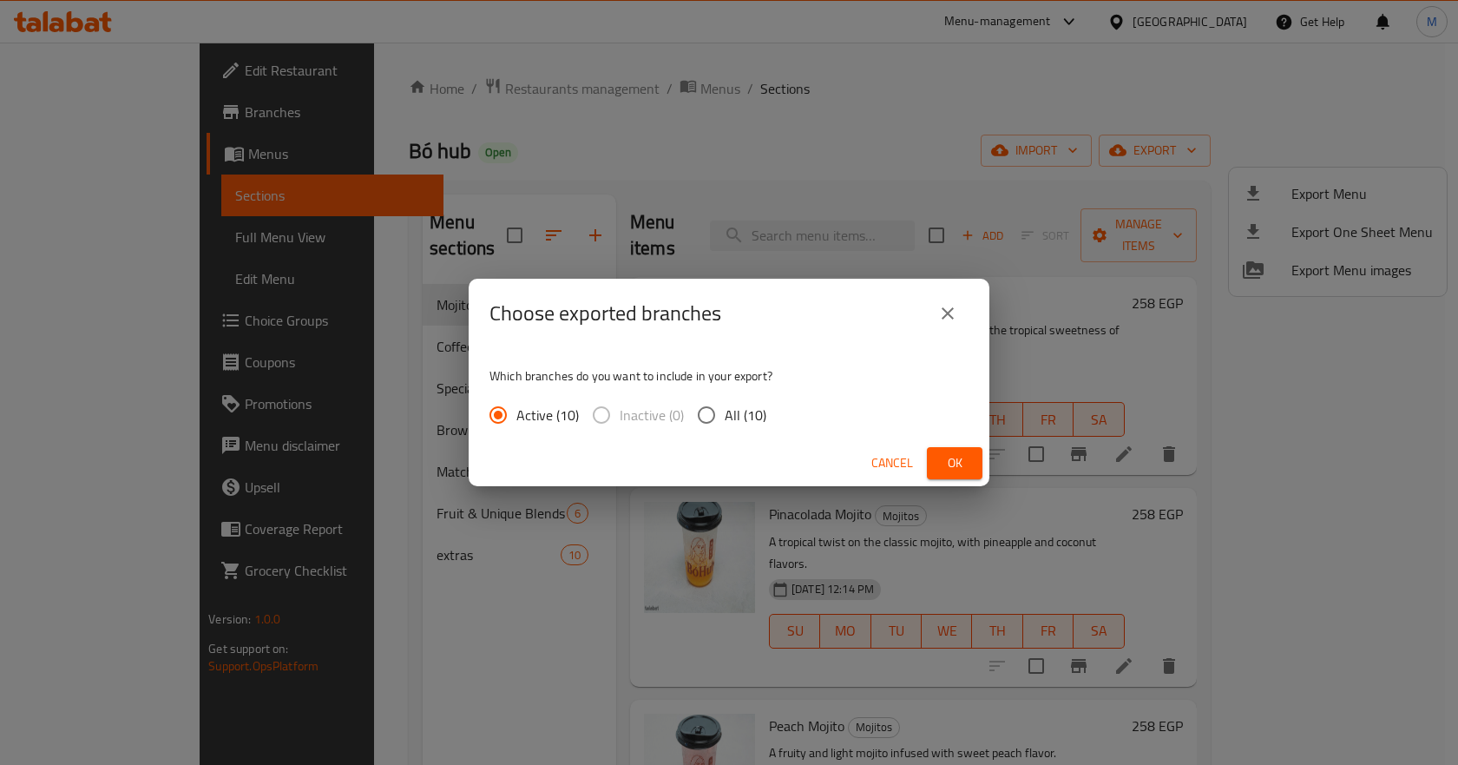
click at [759, 407] on span "All (10)" at bounding box center [746, 414] width 42 height 21
click at [725, 407] on input "All (10)" at bounding box center [706, 415] width 36 height 36
radio input "true"
click at [956, 462] on span "Ok" at bounding box center [955, 463] width 28 height 22
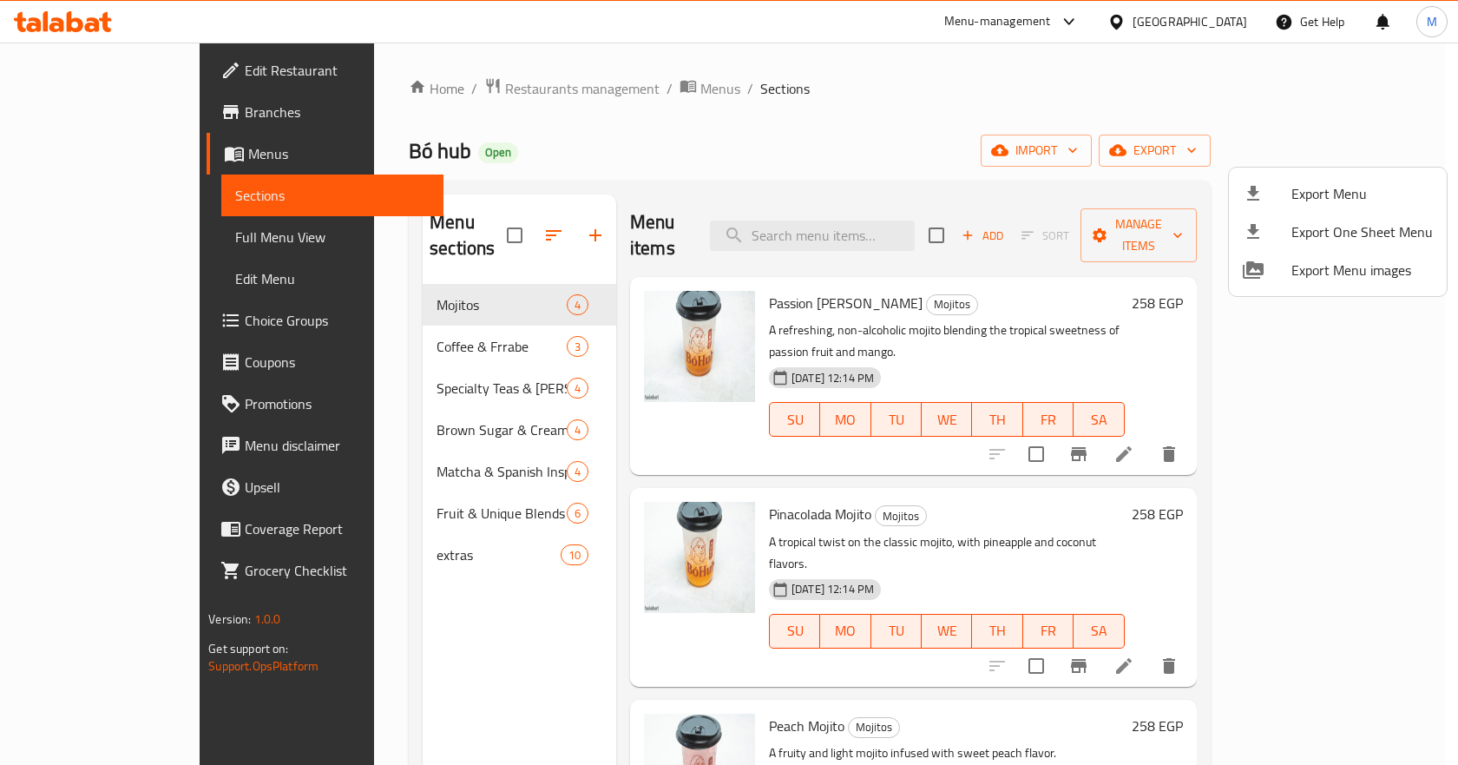
click at [1220, 19] on div at bounding box center [729, 382] width 1458 height 765
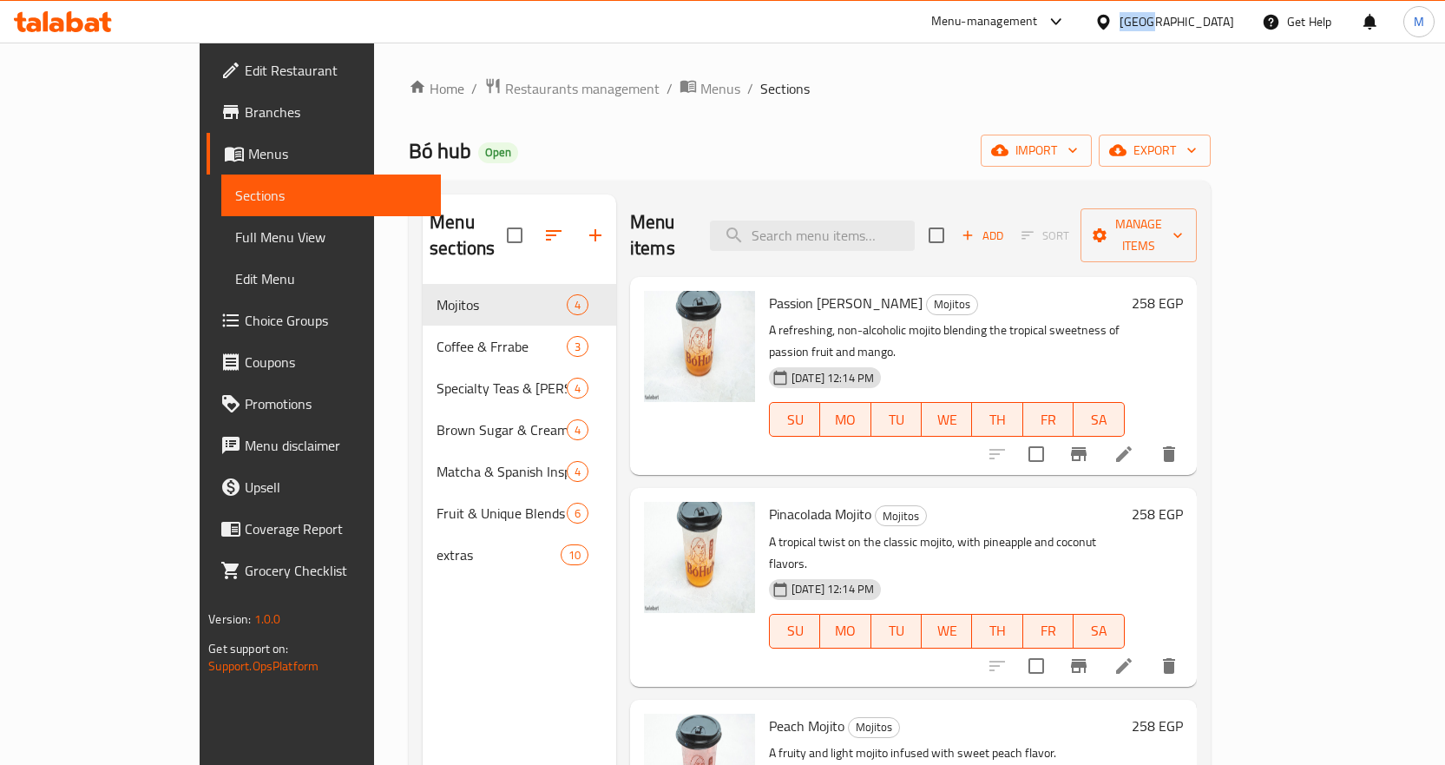
click at [1222, 18] on div "[GEOGRAPHIC_DATA]" at bounding box center [1177, 21] width 115 height 19
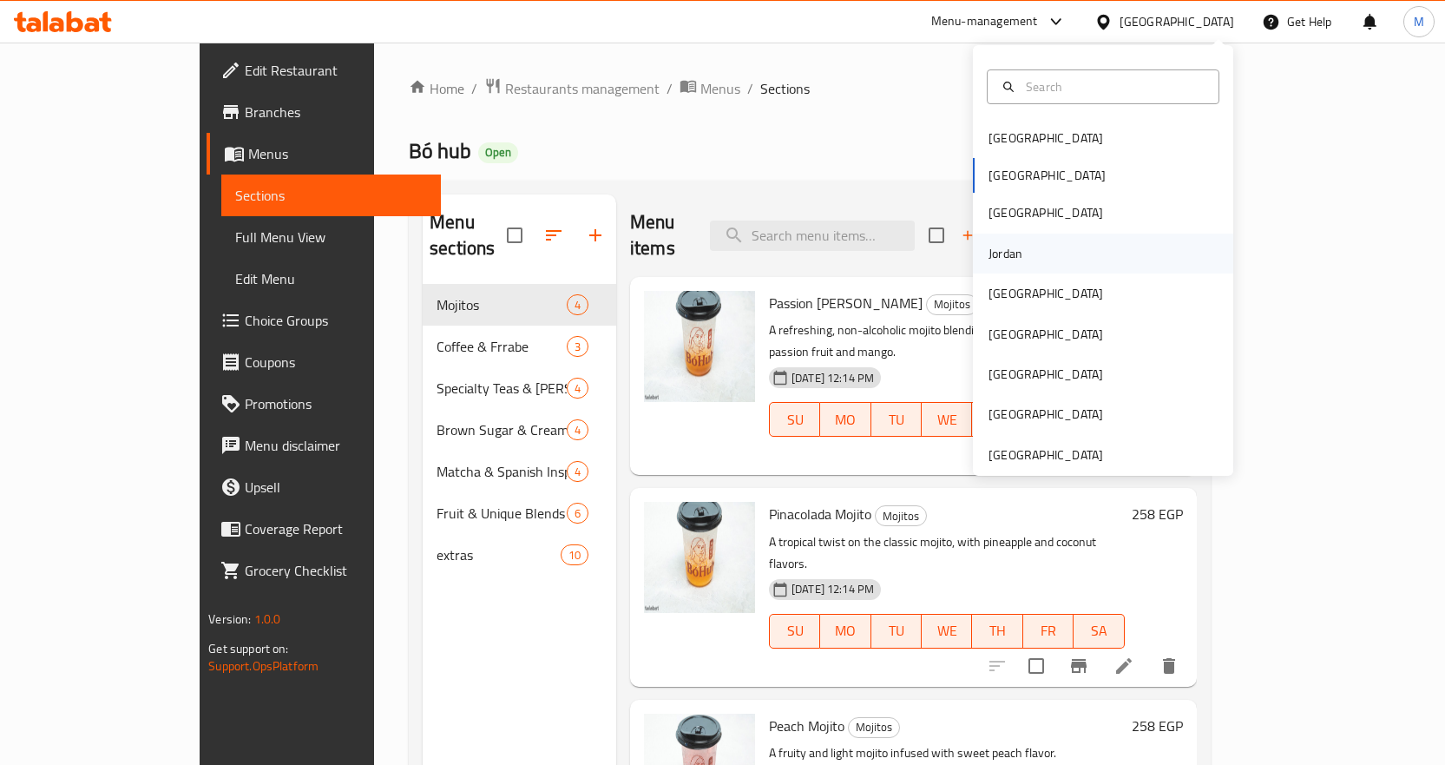
click at [1049, 257] on div "Jordan" at bounding box center [1103, 253] width 260 height 40
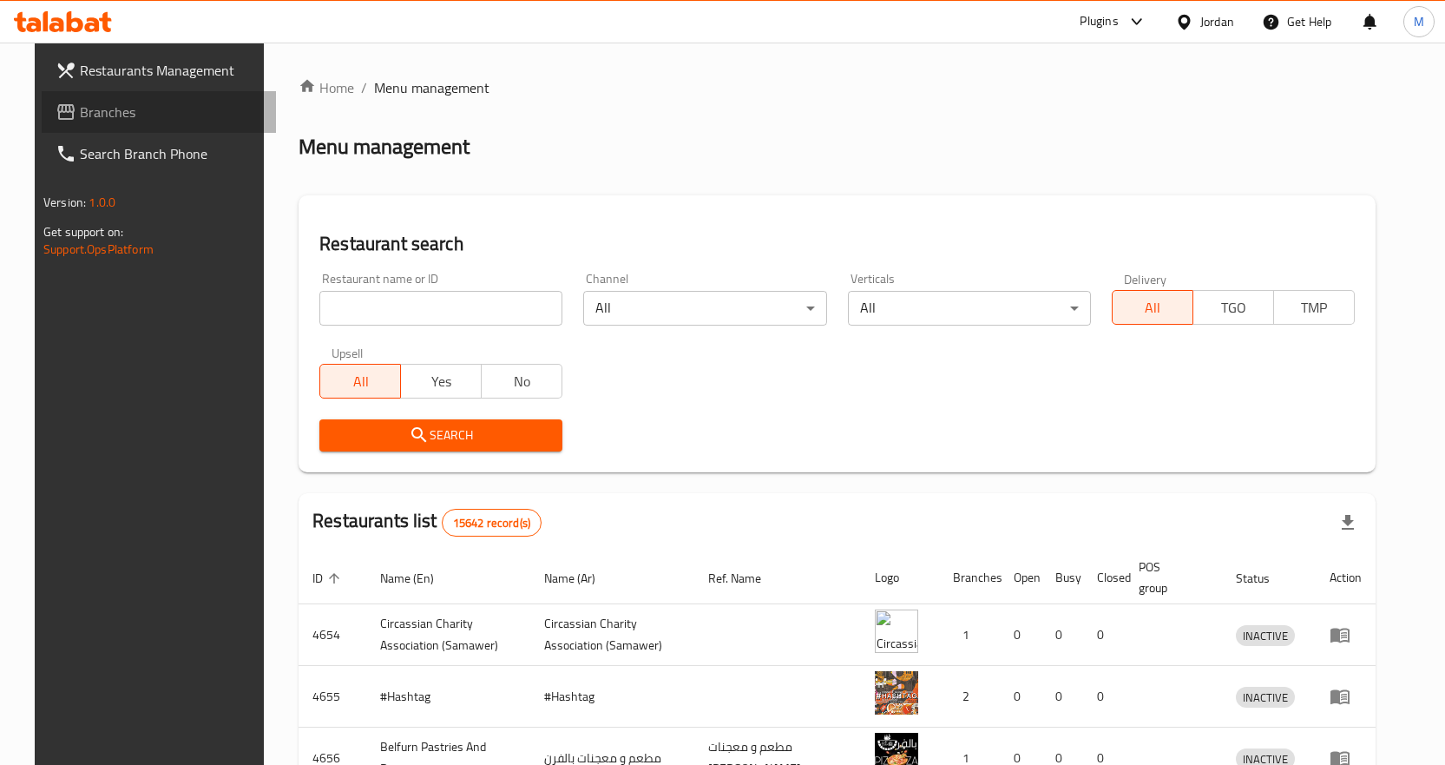
click at [155, 123] on link "Branches" at bounding box center [159, 112] width 234 height 42
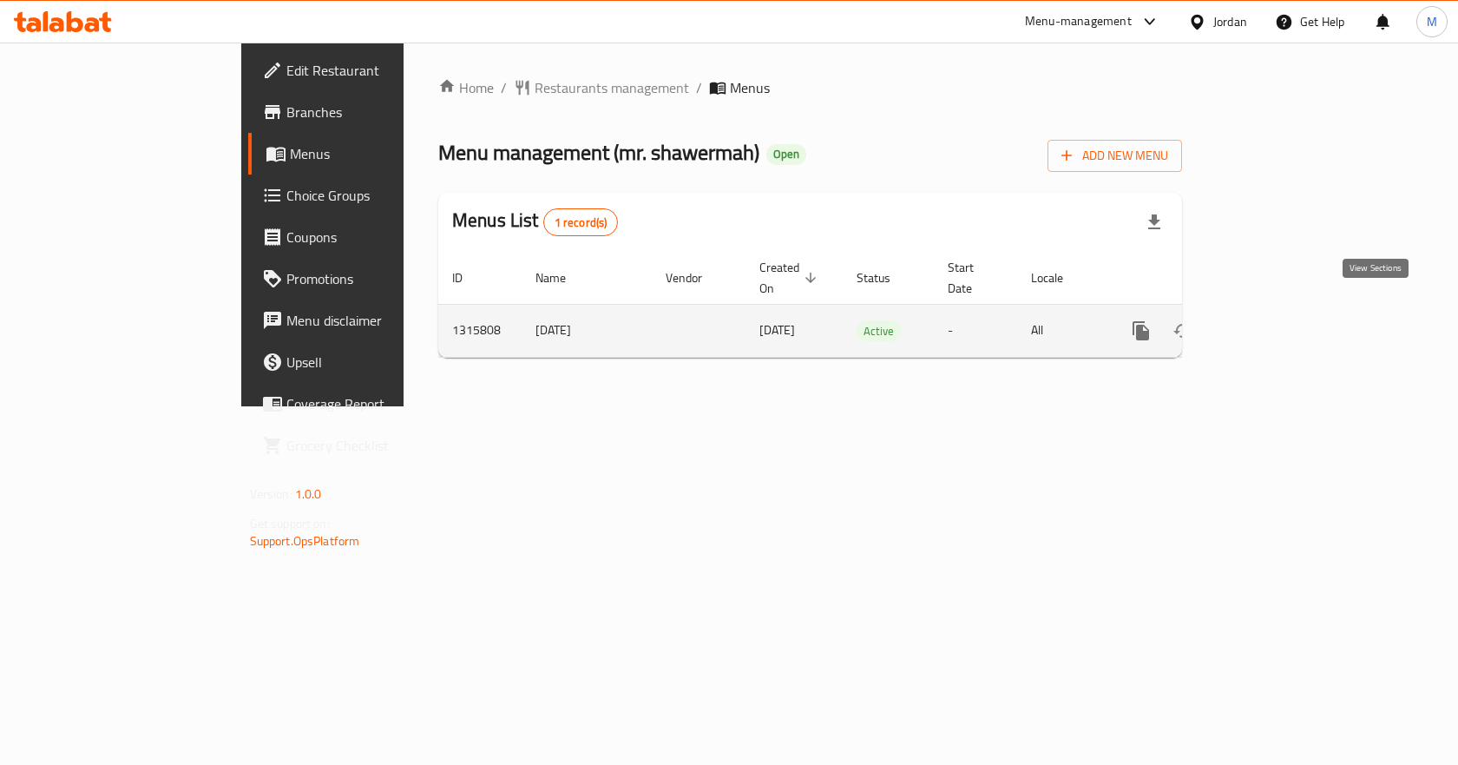
click at [1277, 320] on icon "enhanced table" at bounding box center [1266, 330] width 21 height 21
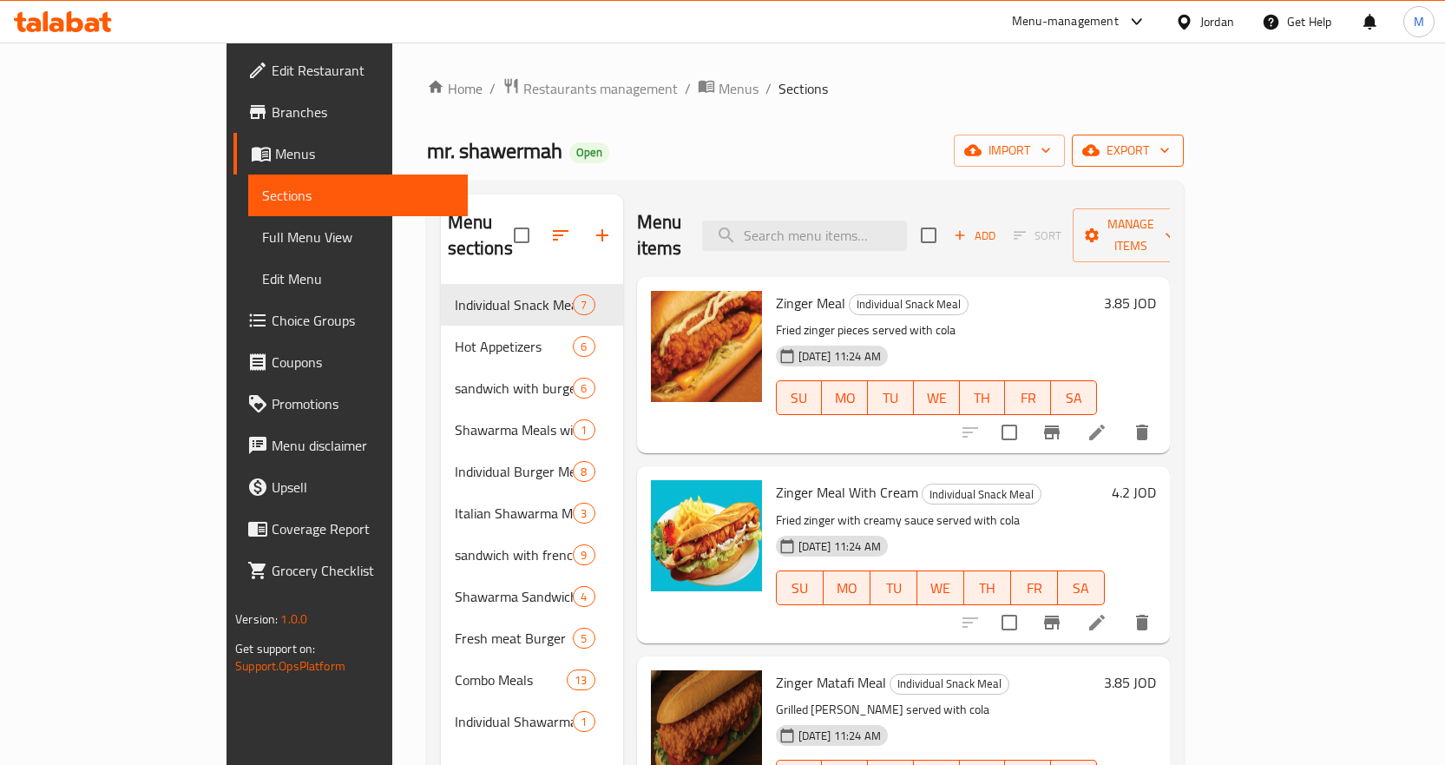
click at [1170, 161] on span "export" at bounding box center [1128, 151] width 84 height 22
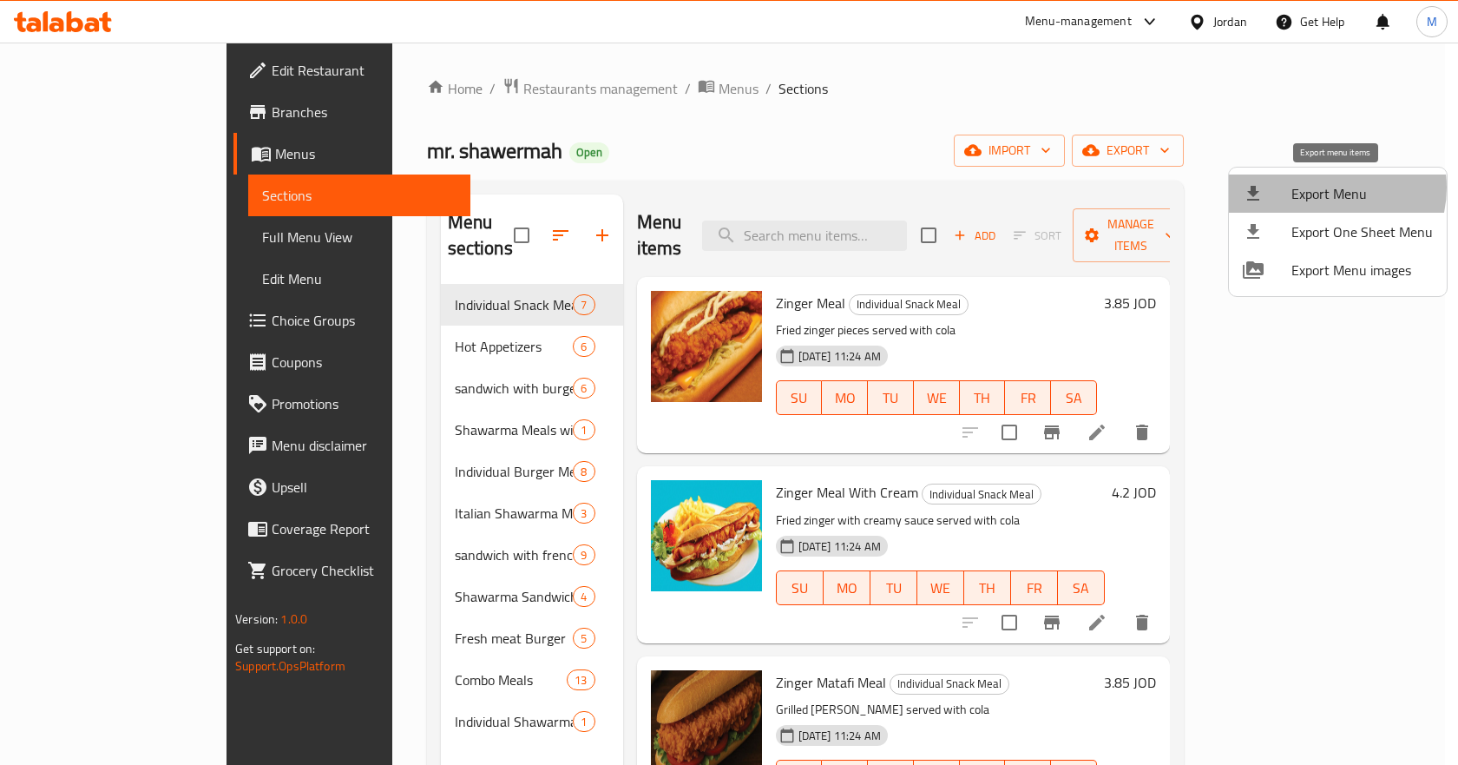
click at [1325, 187] on span "Export Menu" at bounding box center [1361, 193] width 141 height 21
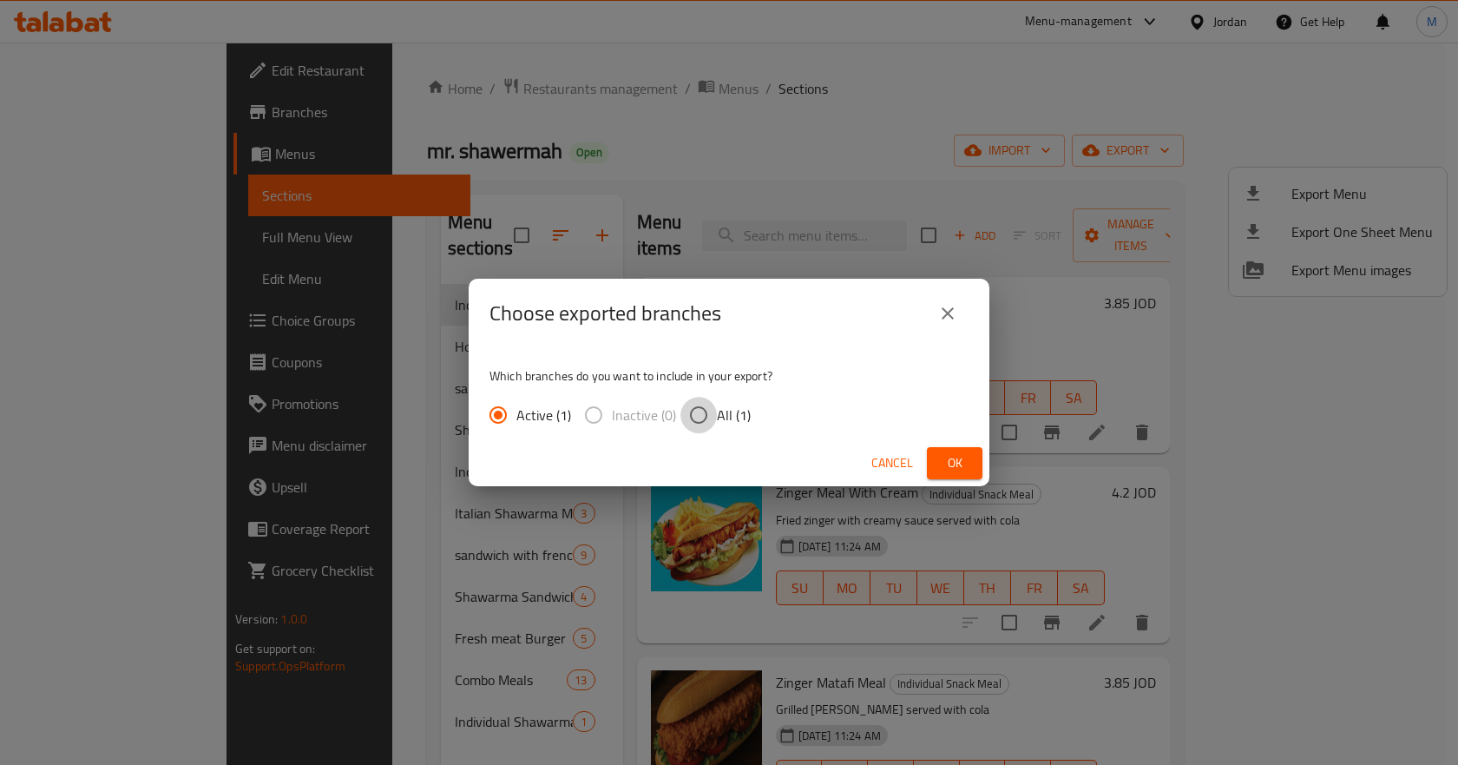
click at [702, 411] on input "All (1)" at bounding box center [698, 415] width 36 height 36
radio input "true"
click at [975, 470] on button "Ok" at bounding box center [955, 463] width 56 height 32
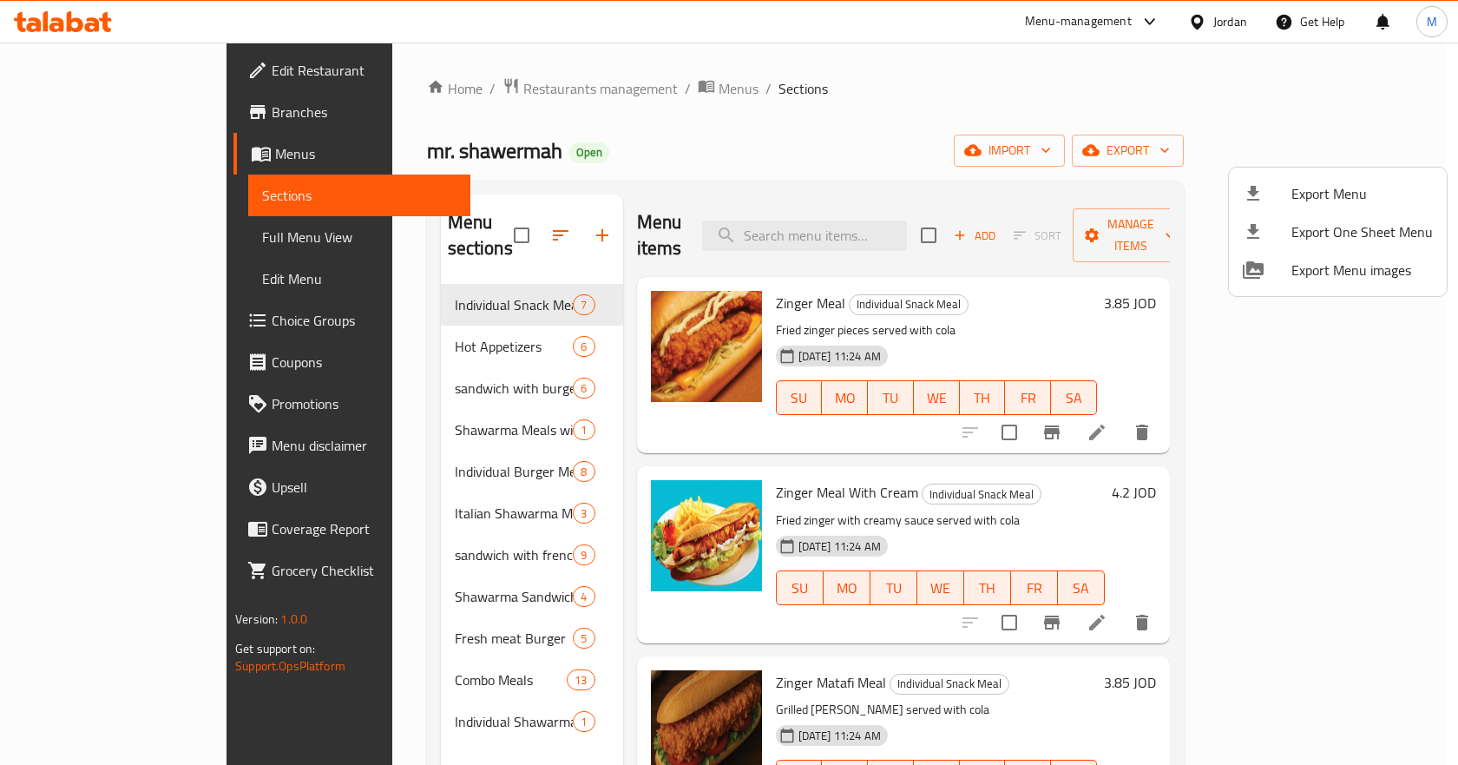
click at [1349, 186] on span "Export Menu" at bounding box center [1361, 193] width 141 height 21
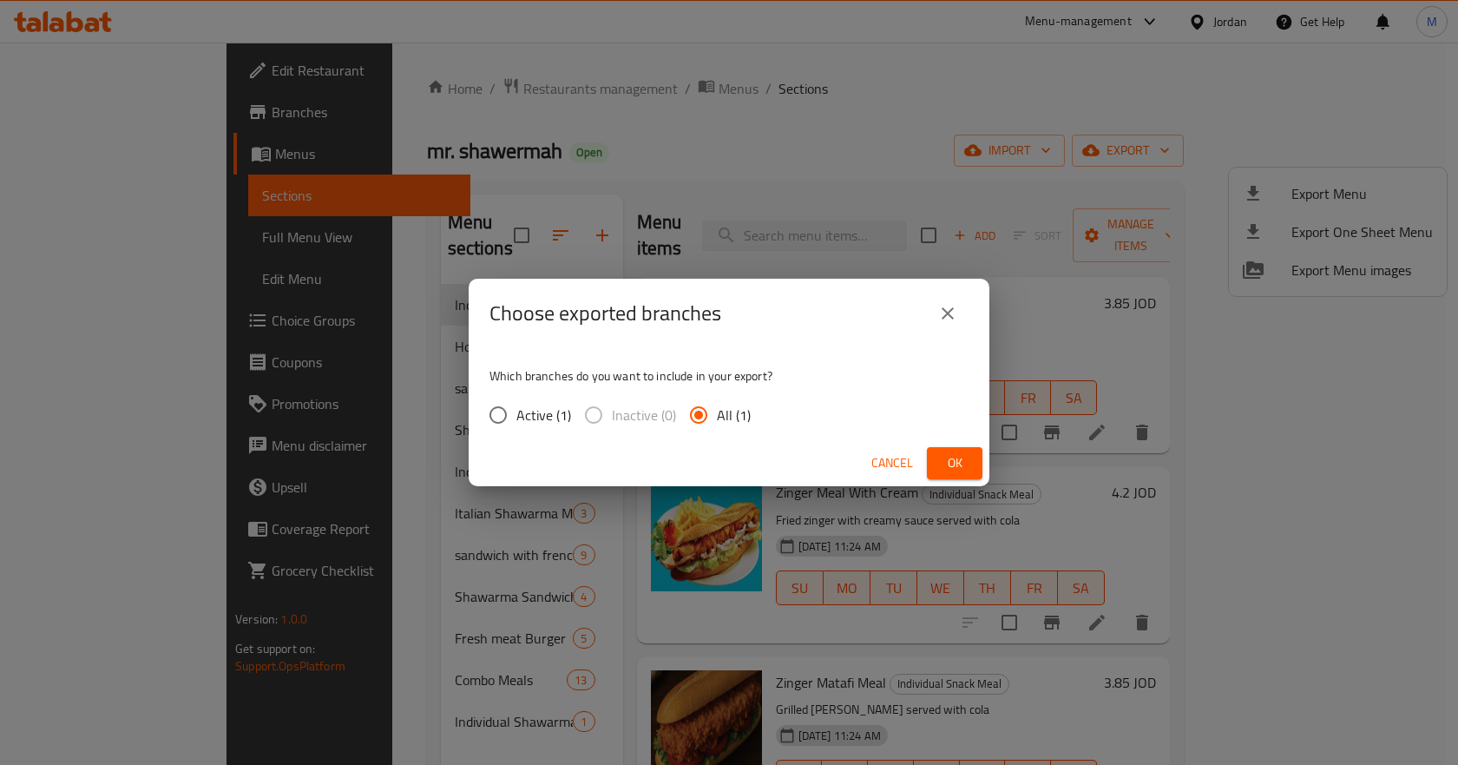
click at [946, 454] on span "Ok" at bounding box center [955, 463] width 28 height 22
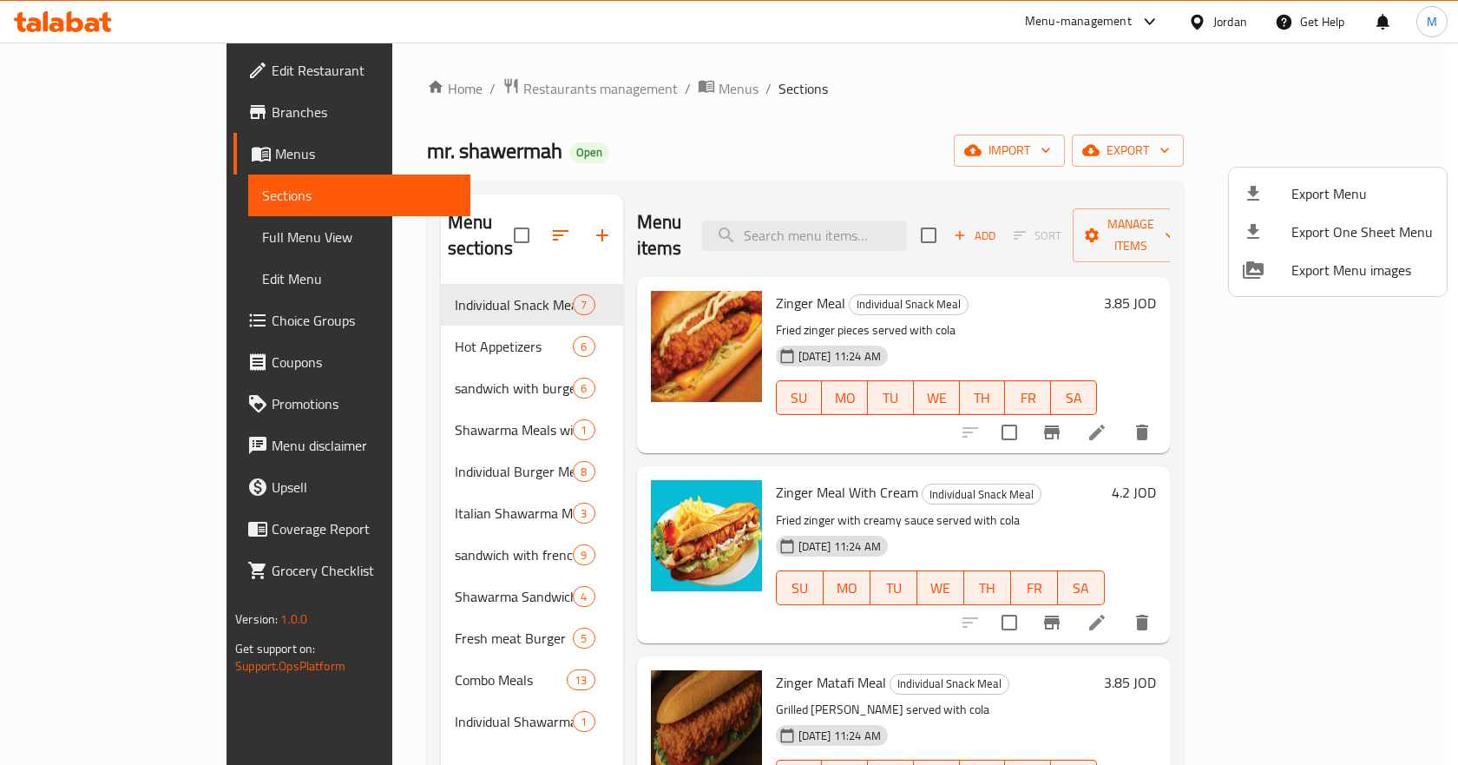
click at [1236, 21] on div at bounding box center [729, 382] width 1458 height 765
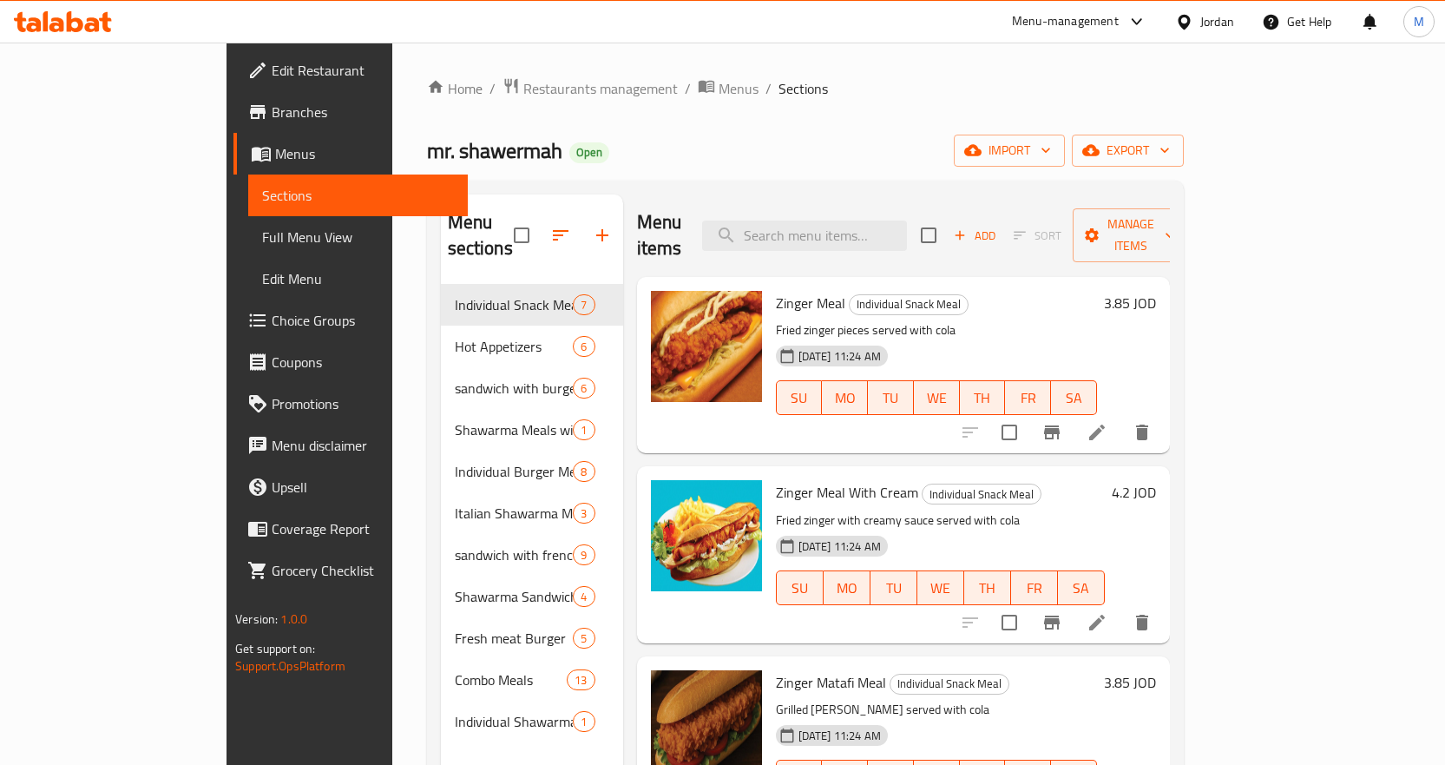
click at [1213, 12] on div "Jordan" at bounding box center [1217, 21] width 34 height 19
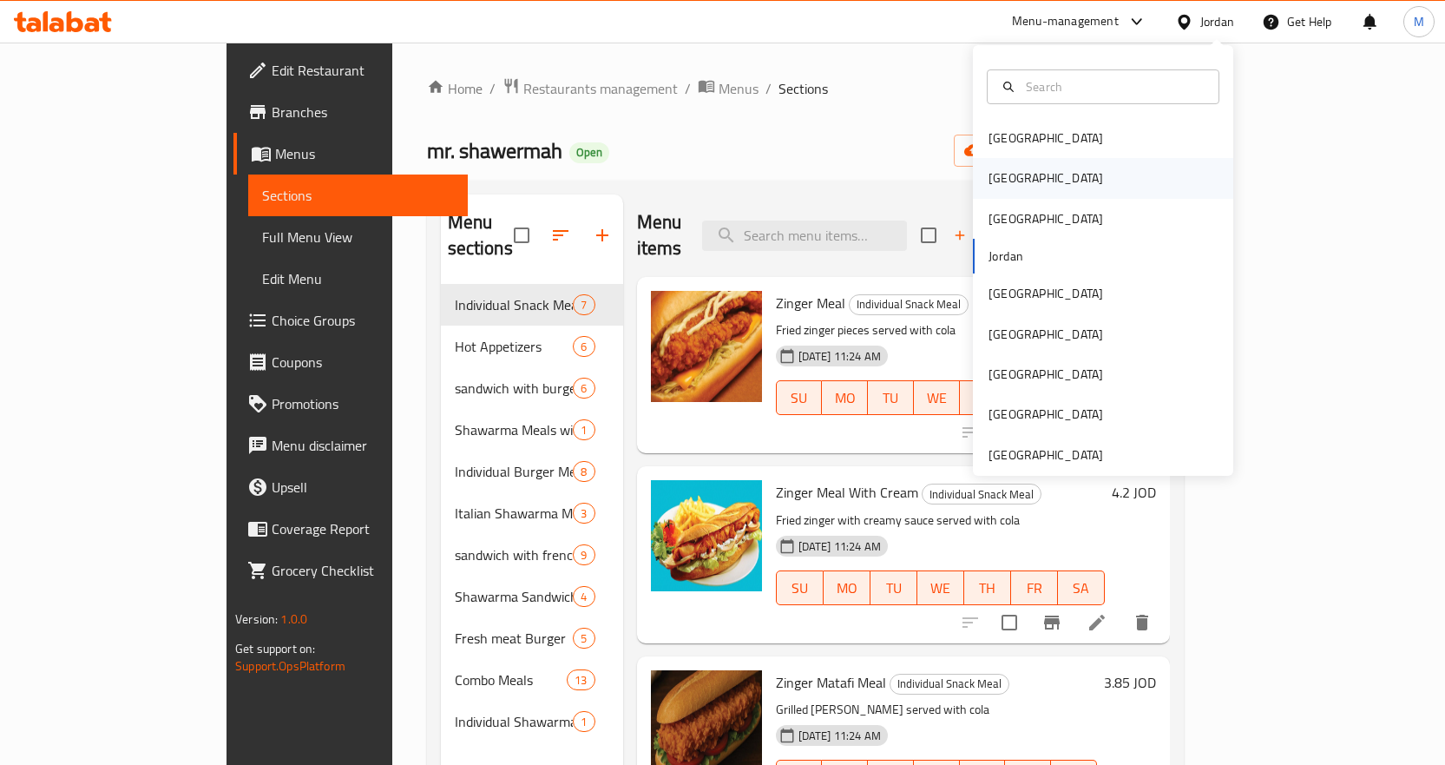
click at [1065, 187] on div "[GEOGRAPHIC_DATA]" at bounding box center [1103, 178] width 260 height 40
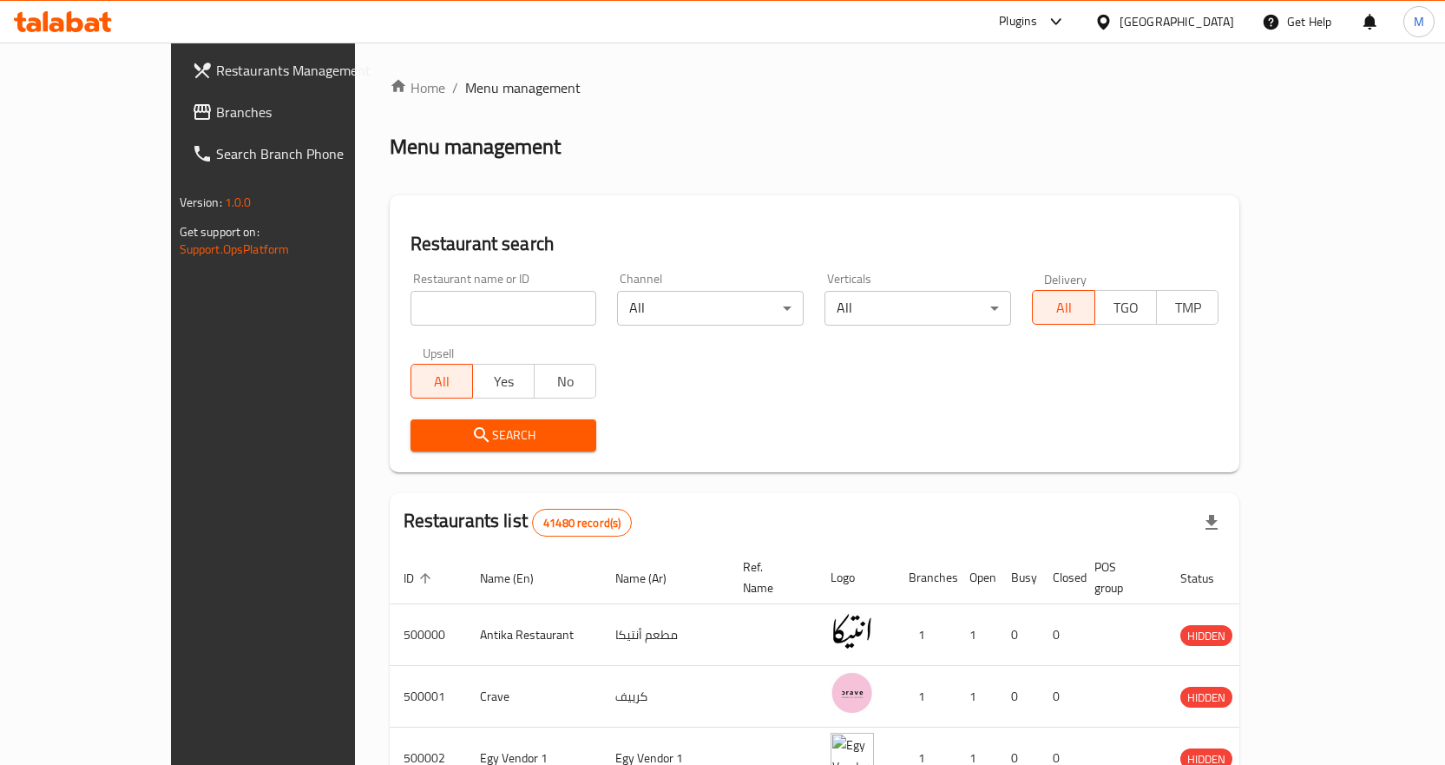
click at [216, 120] on span "Branches" at bounding box center [307, 112] width 182 height 21
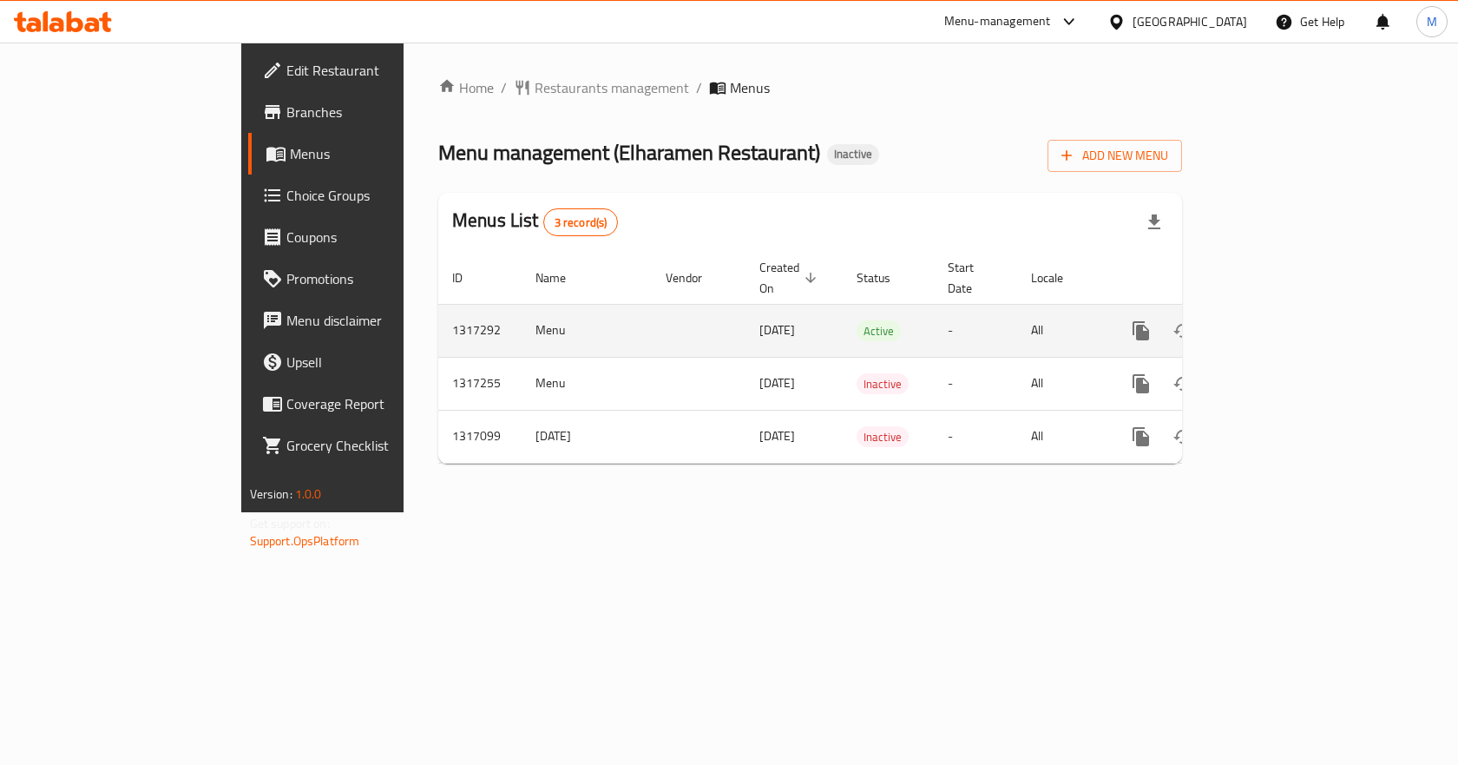
click at [1277, 320] on icon "enhanced table" at bounding box center [1266, 330] width 21 height 21
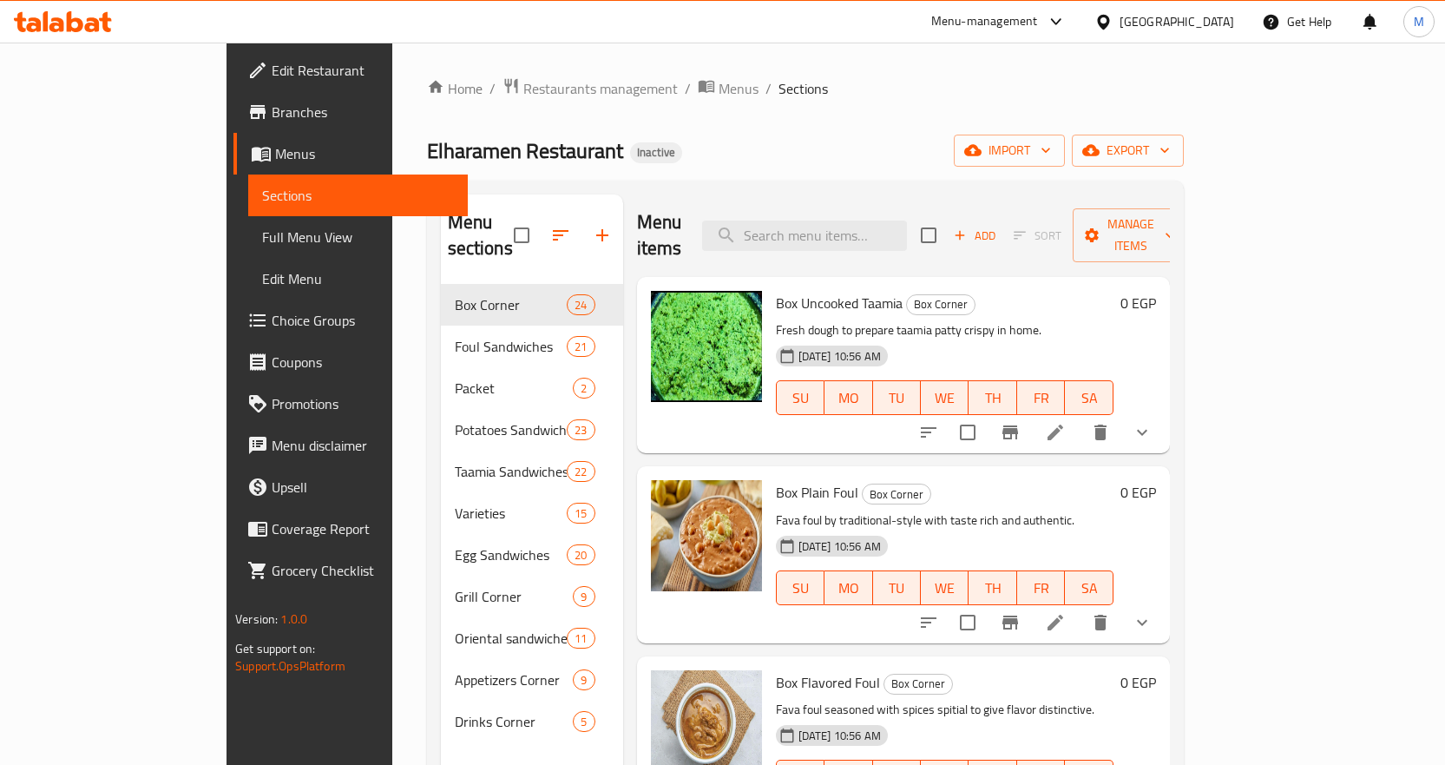
click at [233, 166] on link "Menus" at bounding box center [350, 154] width 234 height 42
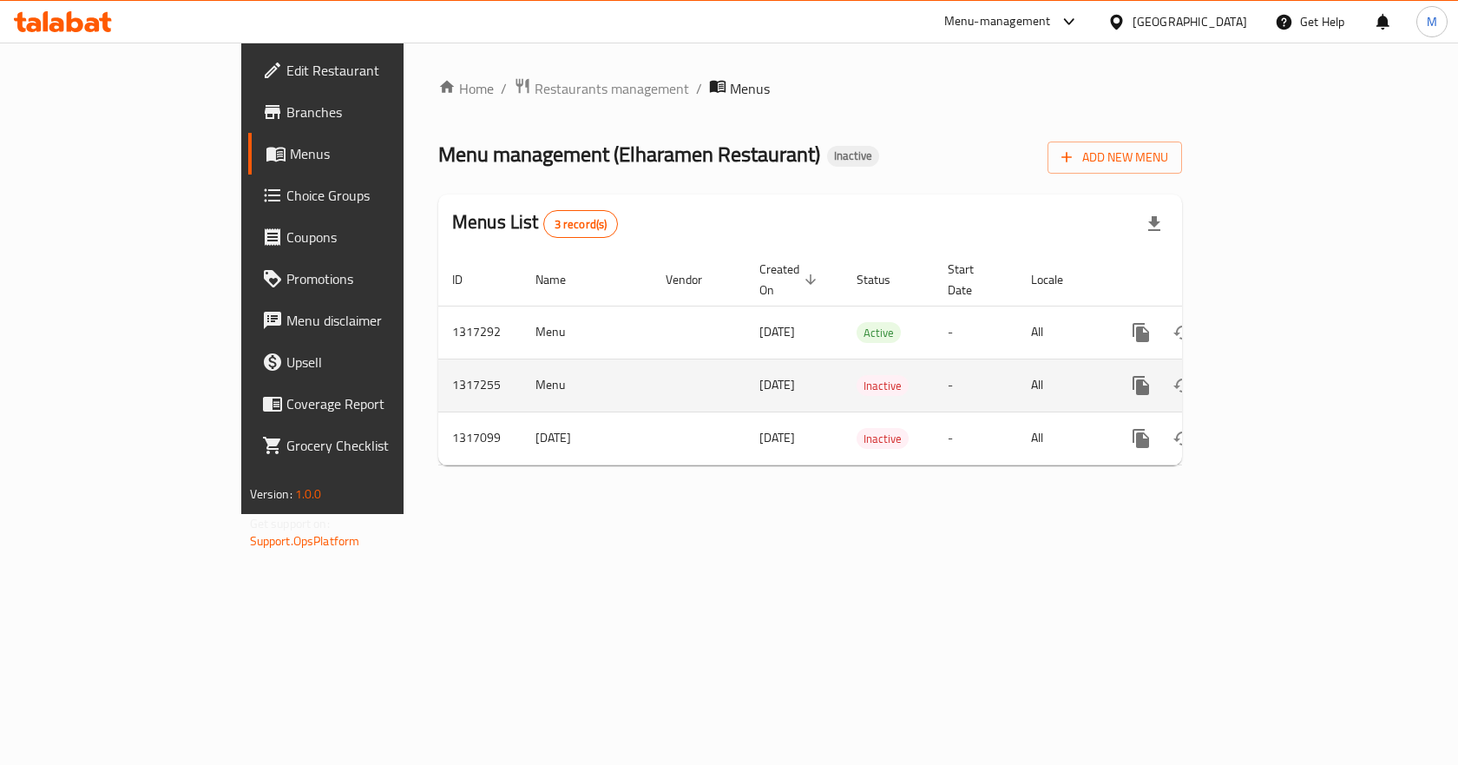
click at [1277, 375] on icon "enhanced table" at bounding box center [1266, 385] width 21 height 21
